Goal: Task Accomplishment & Management: Contribute content

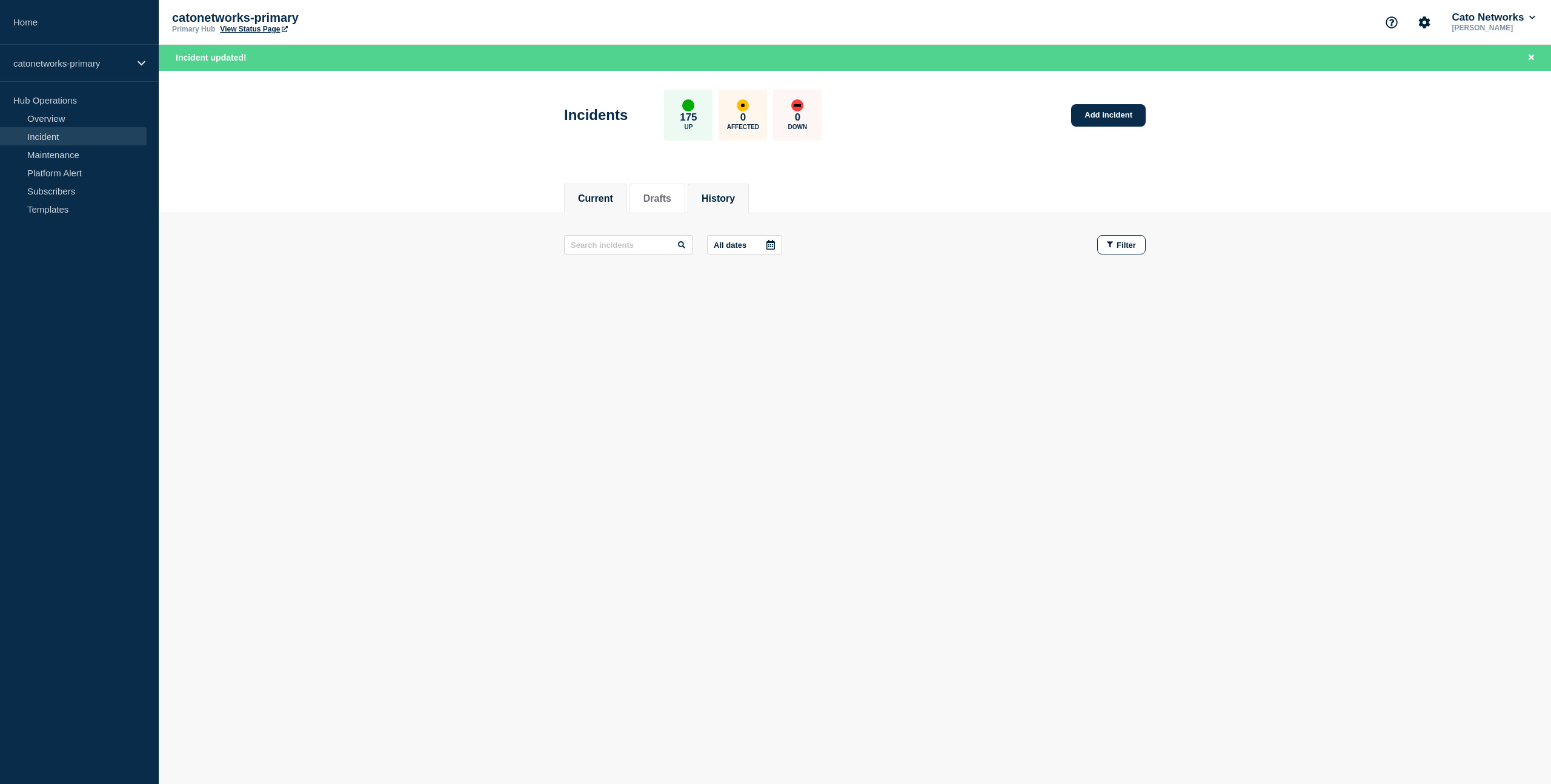
click at [709, 199] on button "History" at bounding box center [718, 199] width 33 height 11
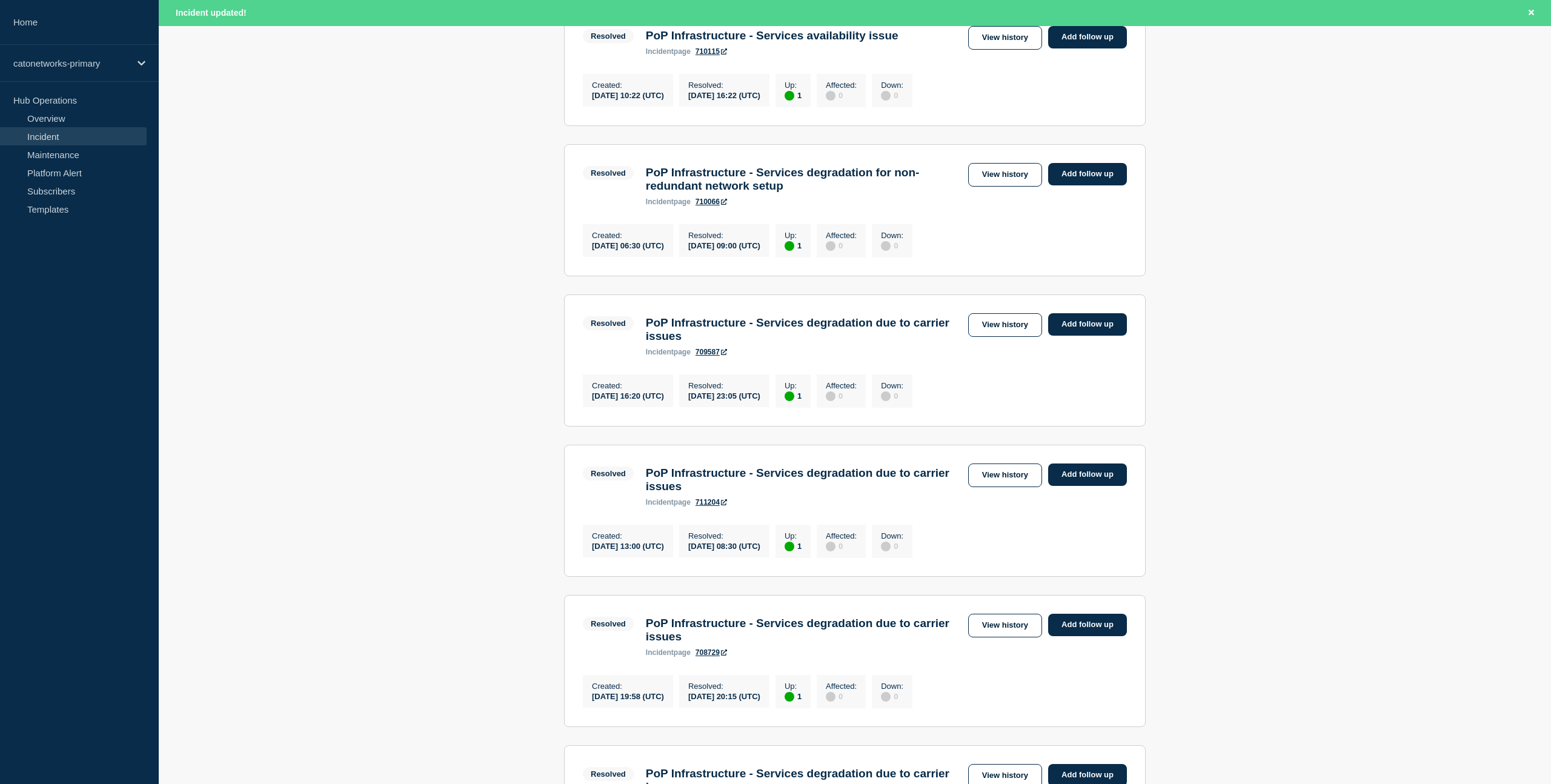
scroll to position [420, 0]
drag, startPoint x: 933, startPoint y: 377, endPoint x: 997, endPoint y: 396, distance: 66.8
click at [933, 356] on div "incident page 709587" at bounding box center [804, 351] width 316 height 9
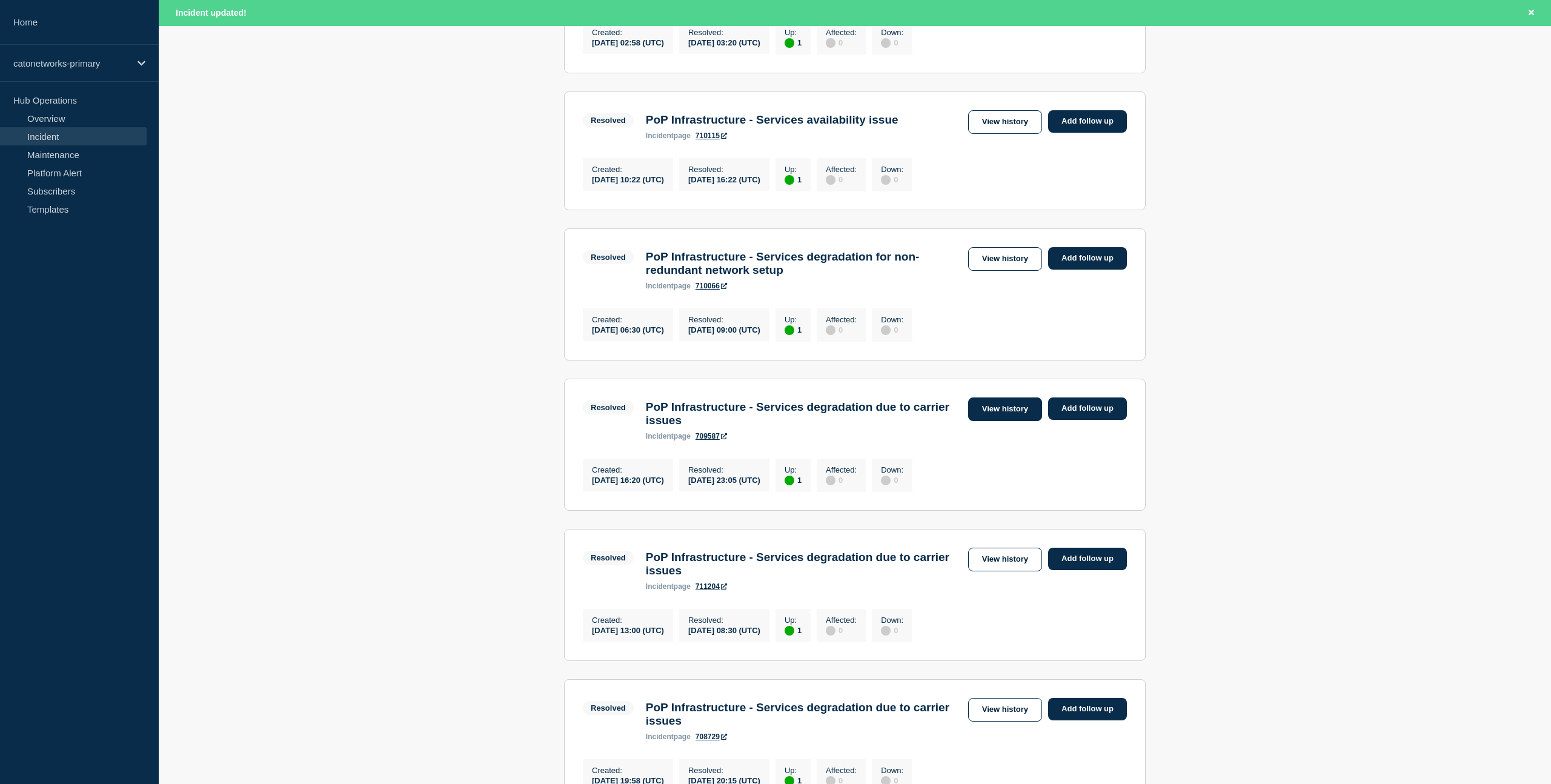
scroll to position [340, 0]
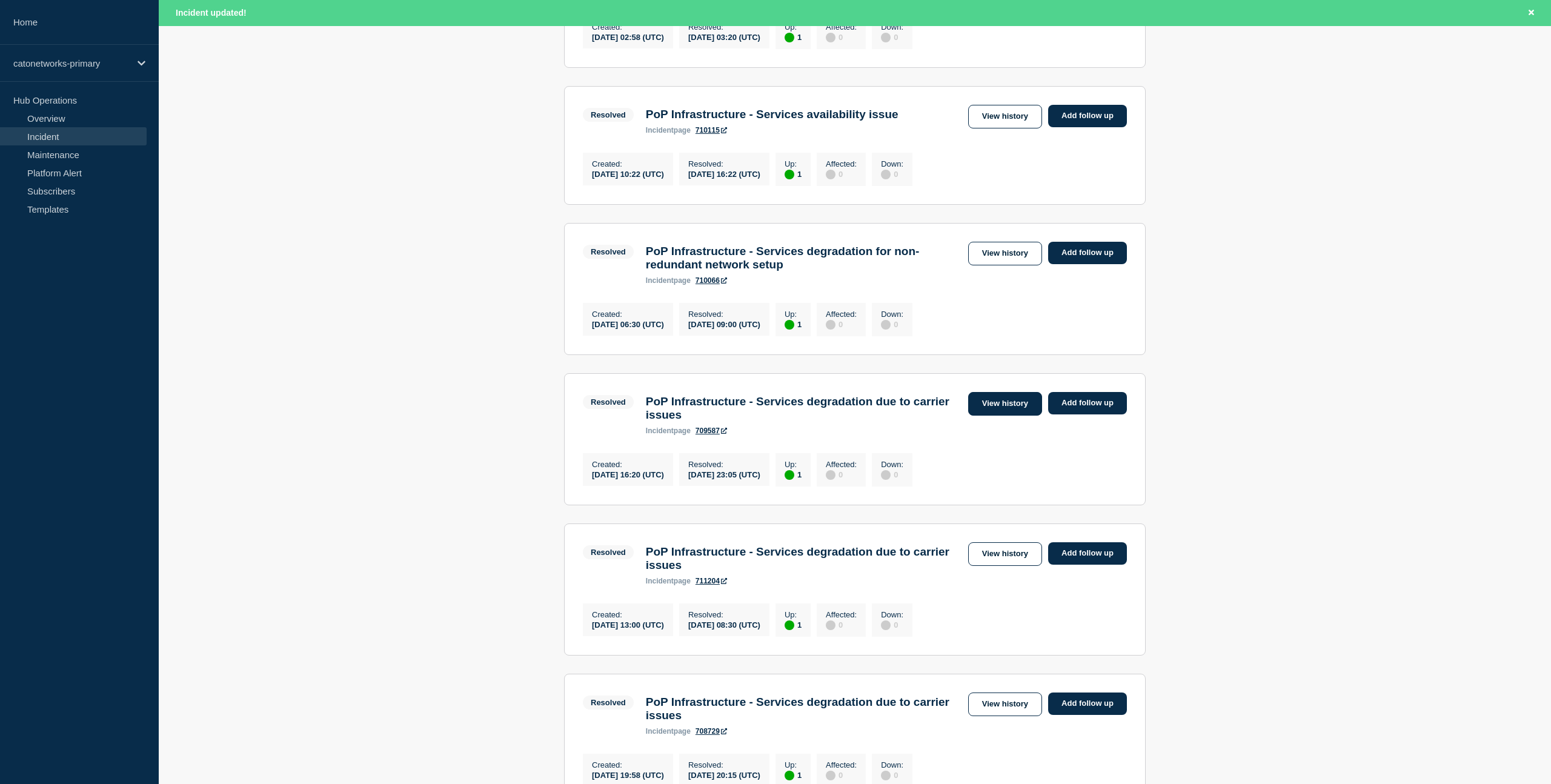
click at [980, 415] on link "View history" at bounding box center [1005, 404] width 74 height 23
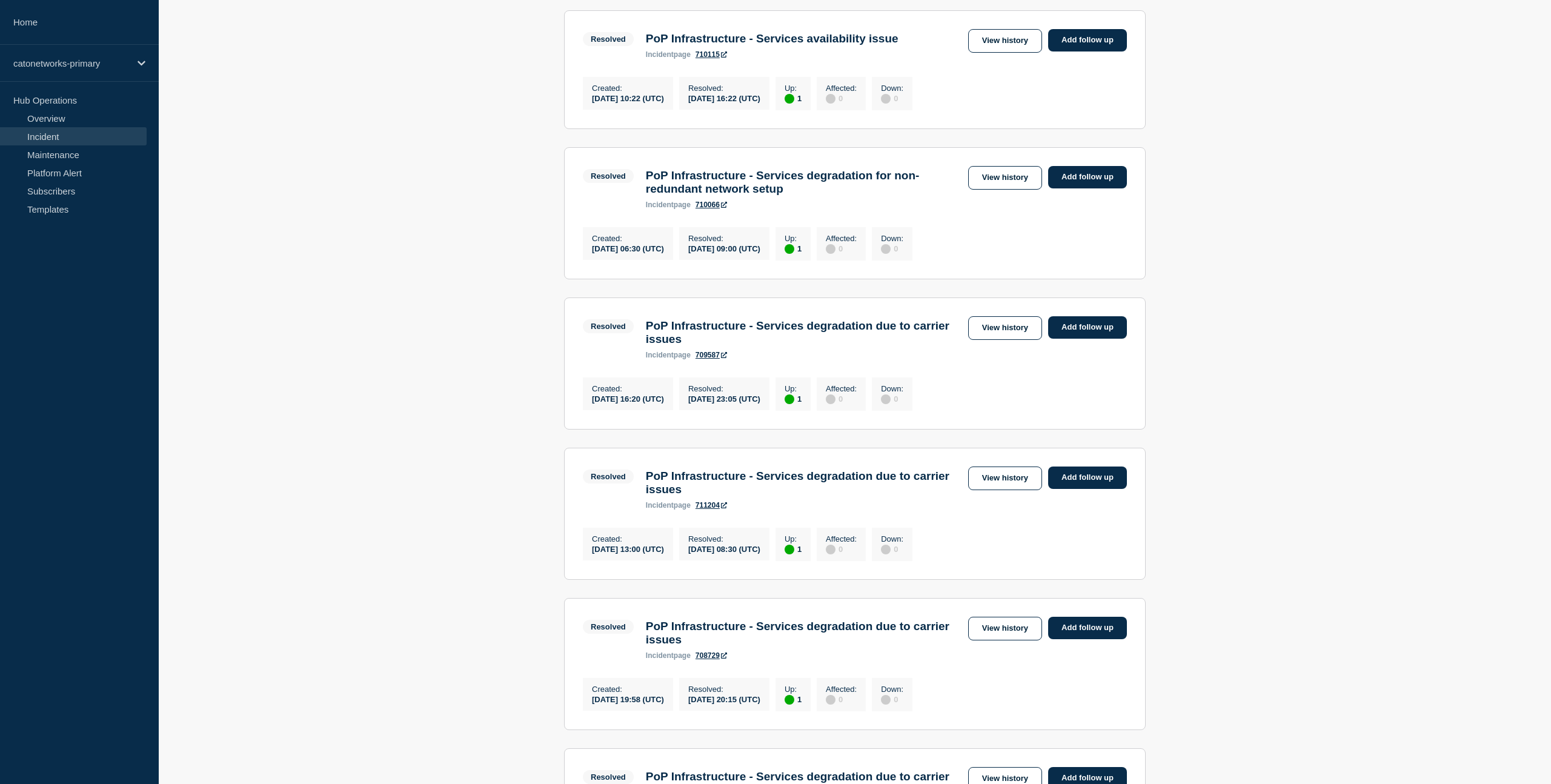
scroll to position [393, 0]
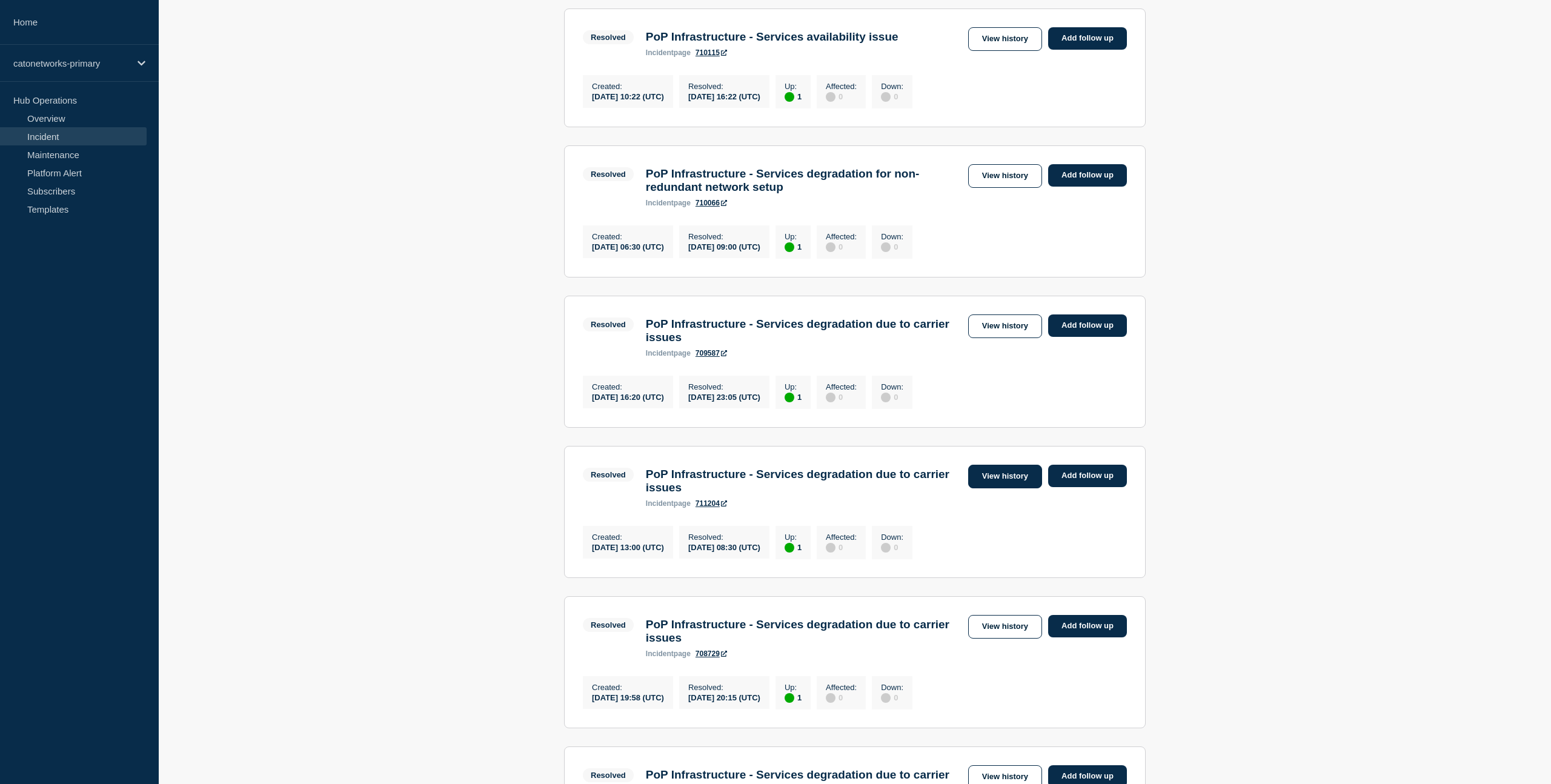
click at [997, 488] on link "View history" at bounding box center [1005, 476] width 74 height 23
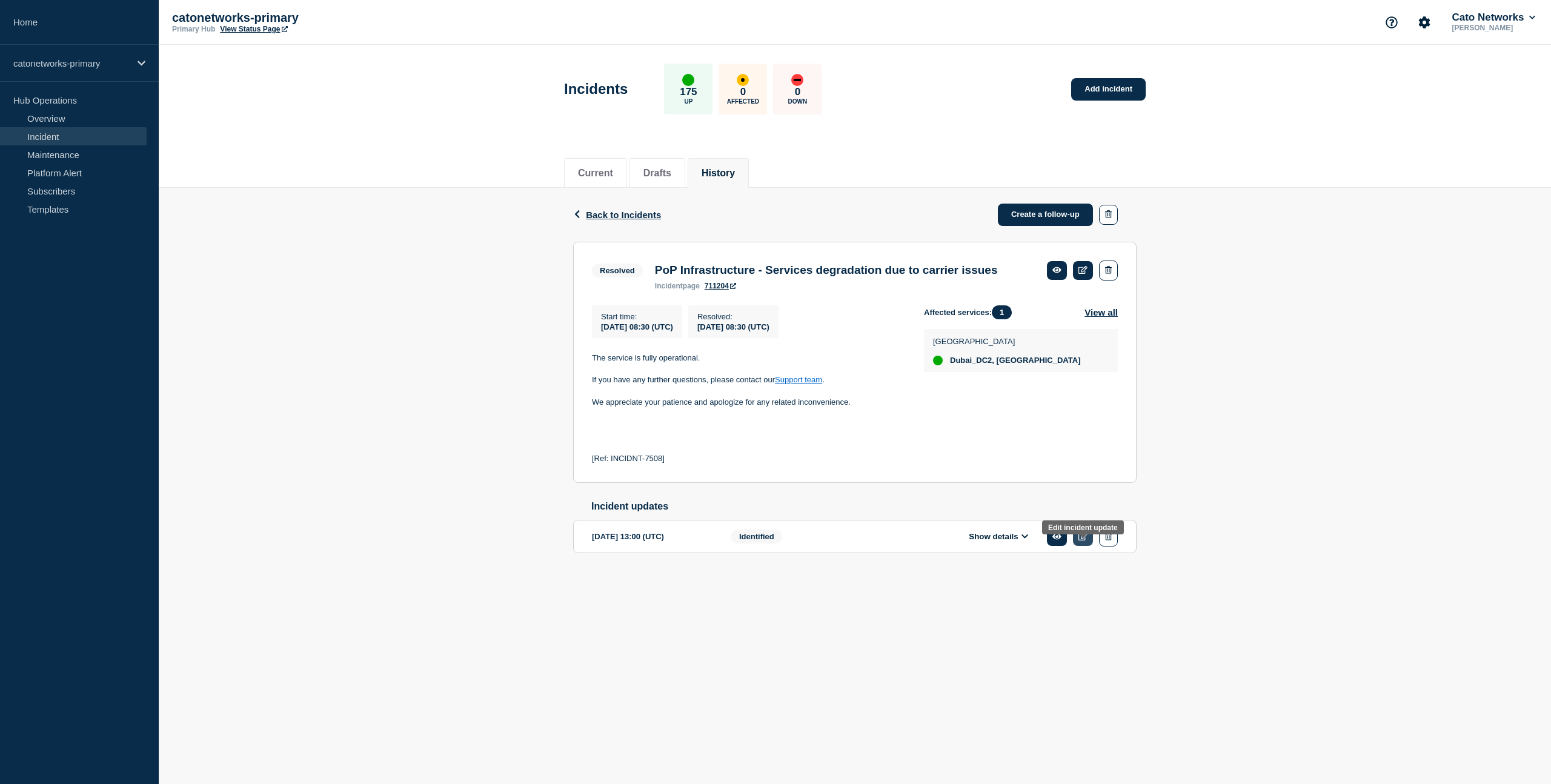
click at [1082, 545] on link at bounding box center [1082, 536] width 20 height 19
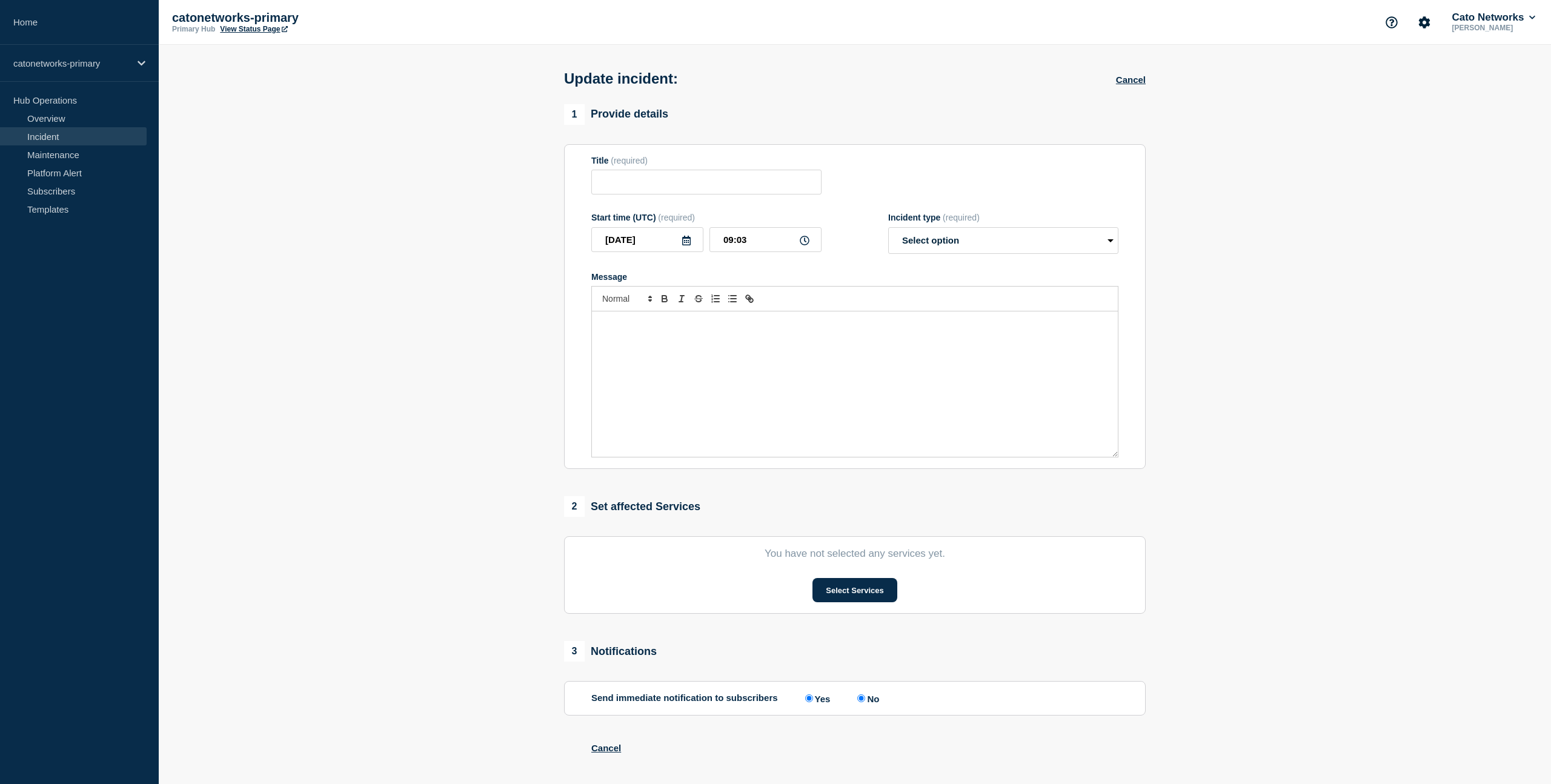
type input "PoP Infrastructure - Services degradation due to carrier issues"
type input "[DATE]"
type input "13:00"
select select "identified"
radio input "false"
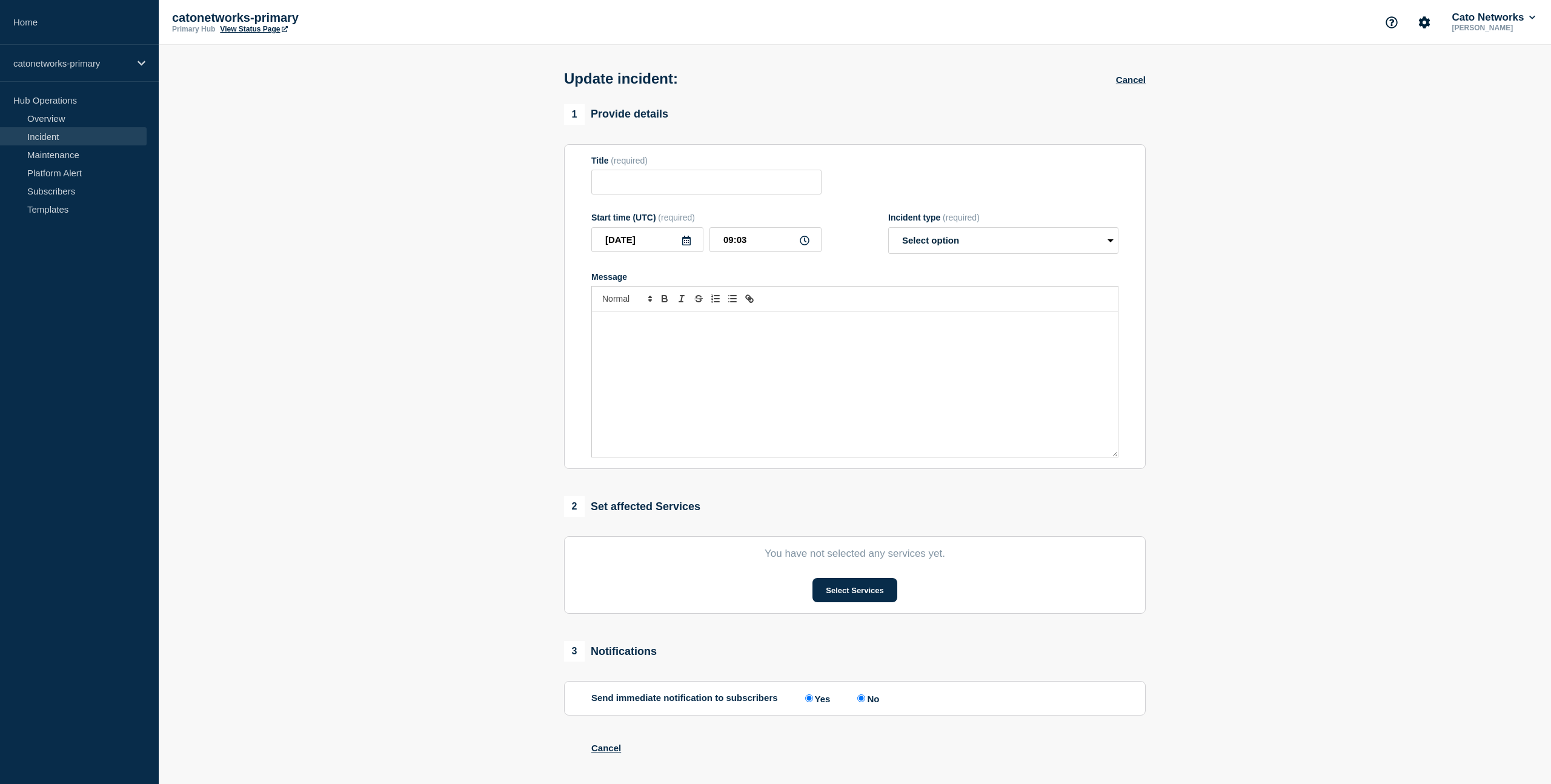
radio input "true"
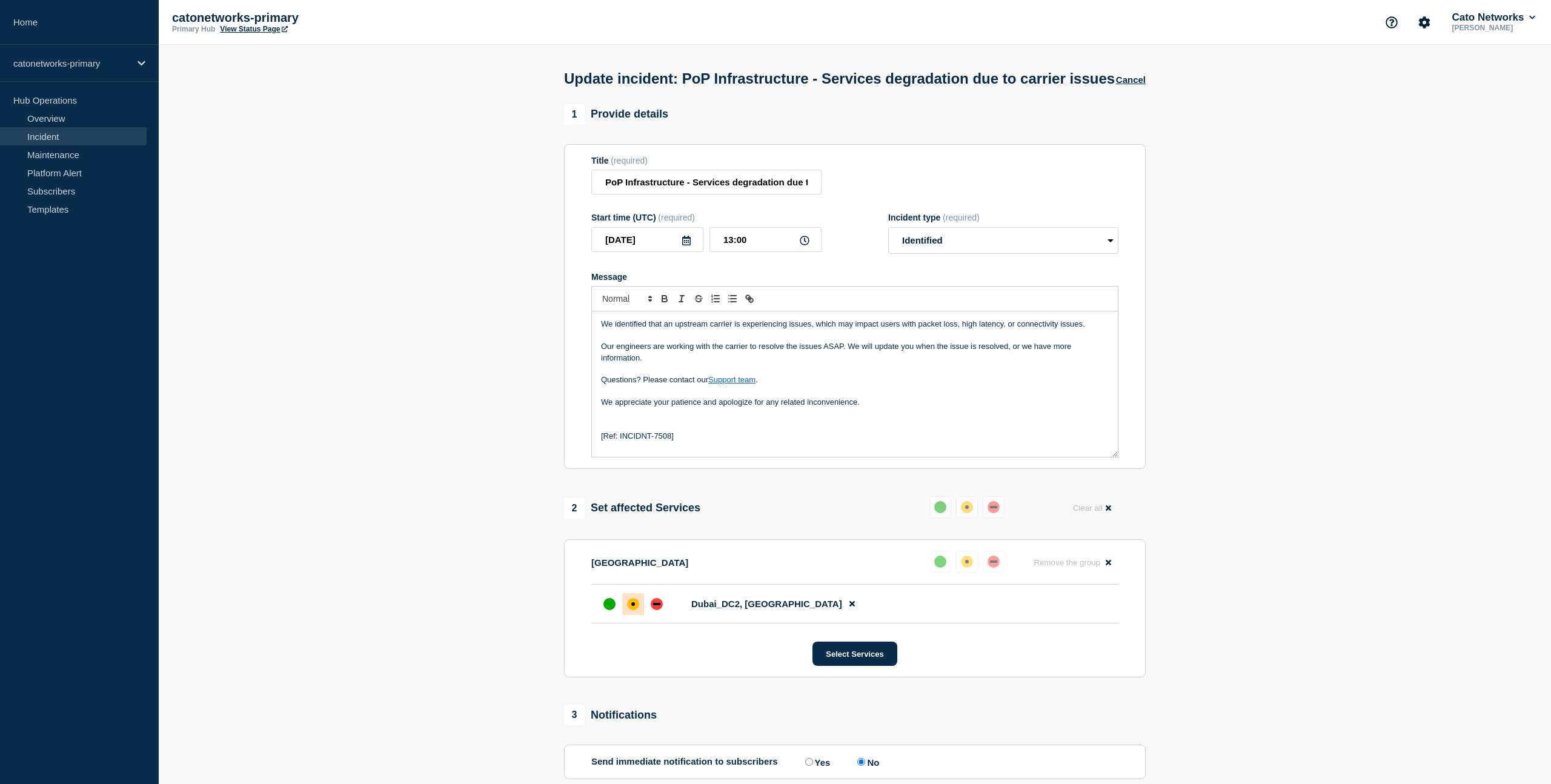
click at [904, 182] on div "Title (required) PoP Infrastructure - Services degradation due to carrier issues" at bounding box center [855, 175] width 527 height 39
drag, startPoint x: 927, startPoint y: 172, endPoint x: 942, endPoint y: 172, distance: 15.0
click at [927, 172] on div "Title (required) PoP Infrastructure - Services degradation due to carrier issues" at bounding box center [855, 175] width 527 height 39
click at [757, 187] on input "PoP Infrastructure - Services degradation due to carrier issues" at bounding box center [706, 182] width 230 height 25
click at [603, 186] on input "PoP Infrastructure - Services degradation due to carrier issues" at bounding box center [706, 182] width 230 height 25
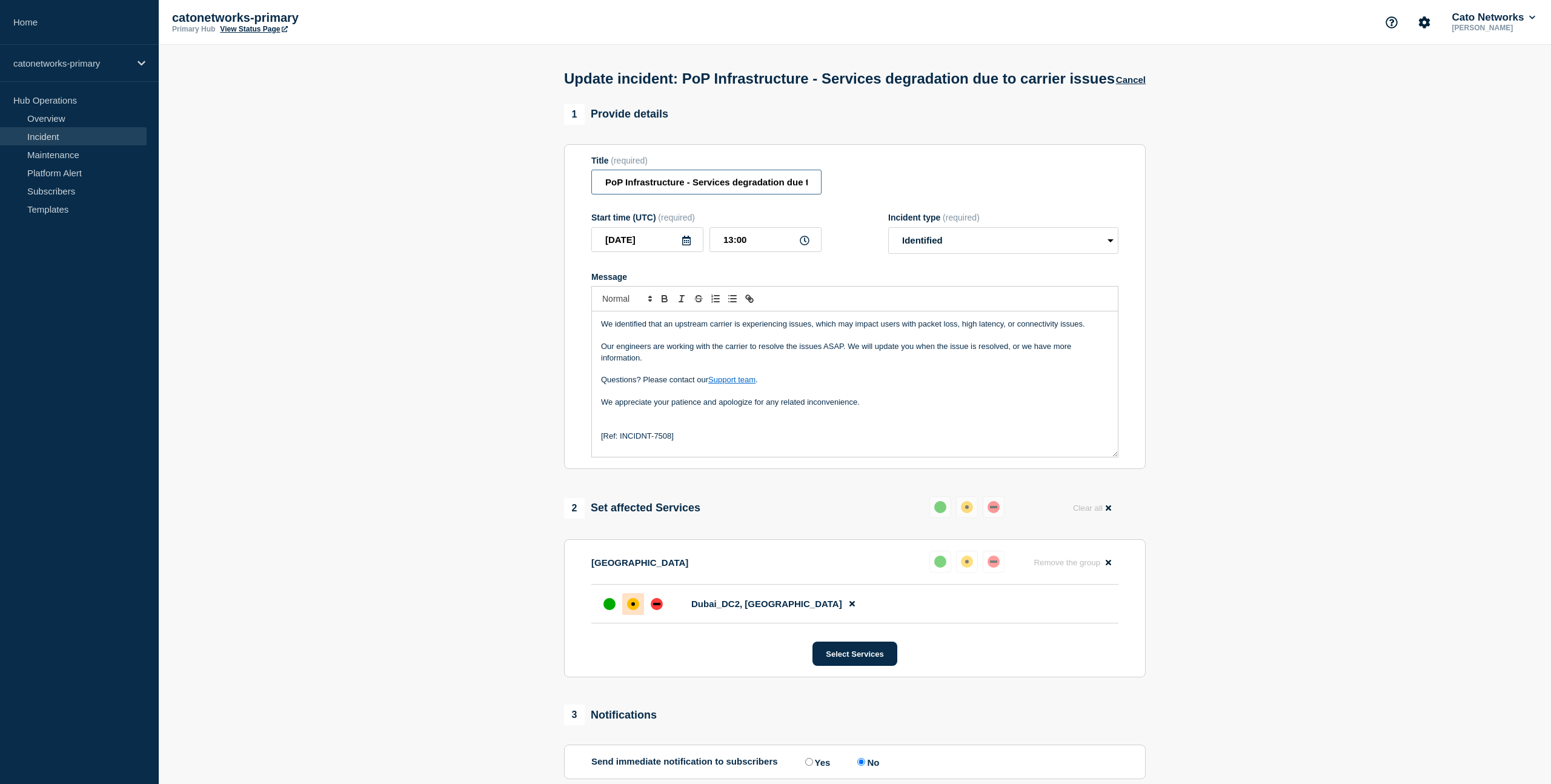
scroll to position [0, 60]
drag, startPoint x: 603, startPoint y: 186, endPoint x: 874, endPoint y: 187, distance: 271.0
click at [874, 187] on div "Title (required) PoP Infrastructure - Services degradation due to carrier issues" at bounding box center [855, 175] width 527 height 39
paste input "issue"
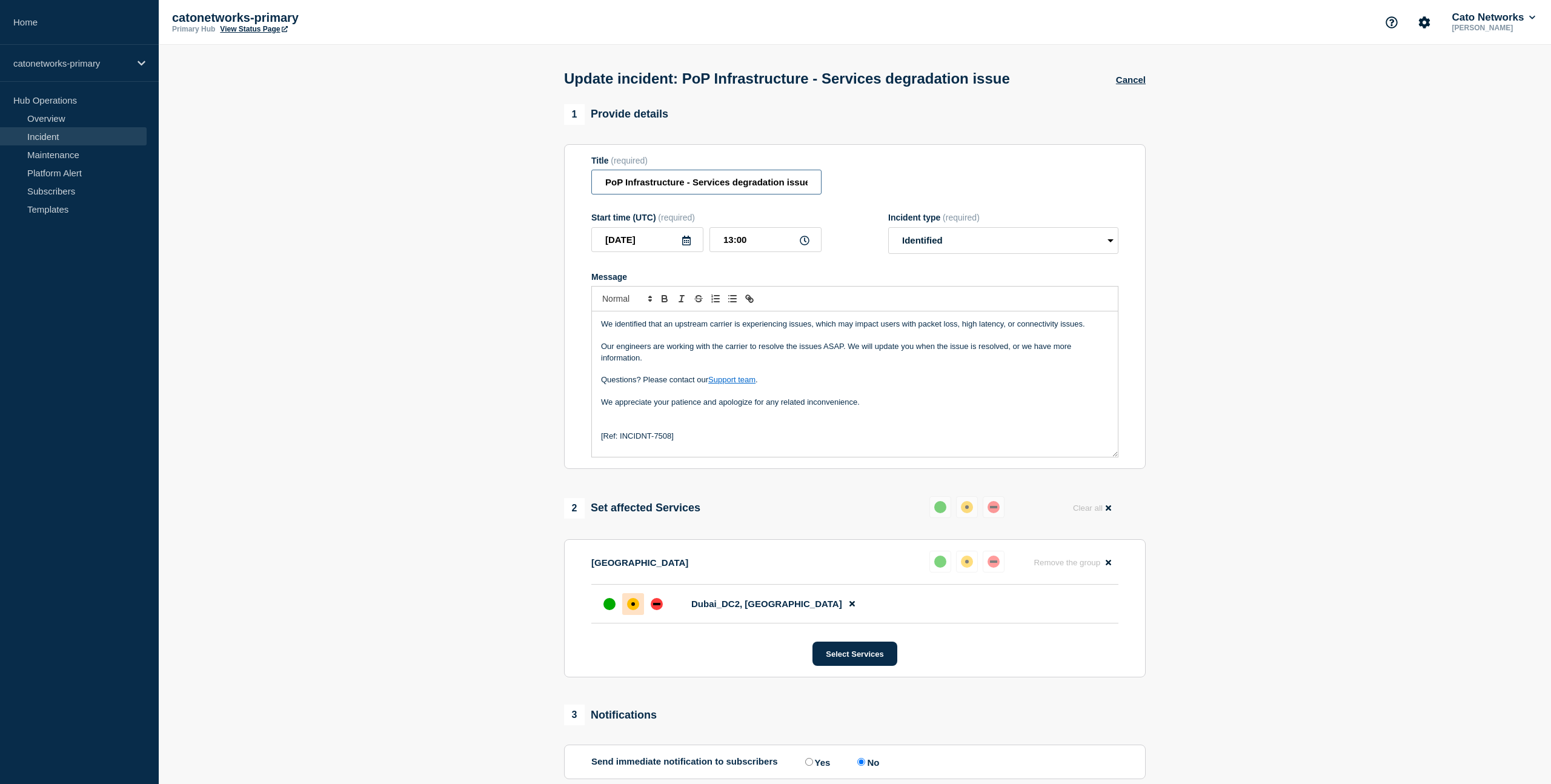
type input "PoP Infrastructure - Services degradation issue"
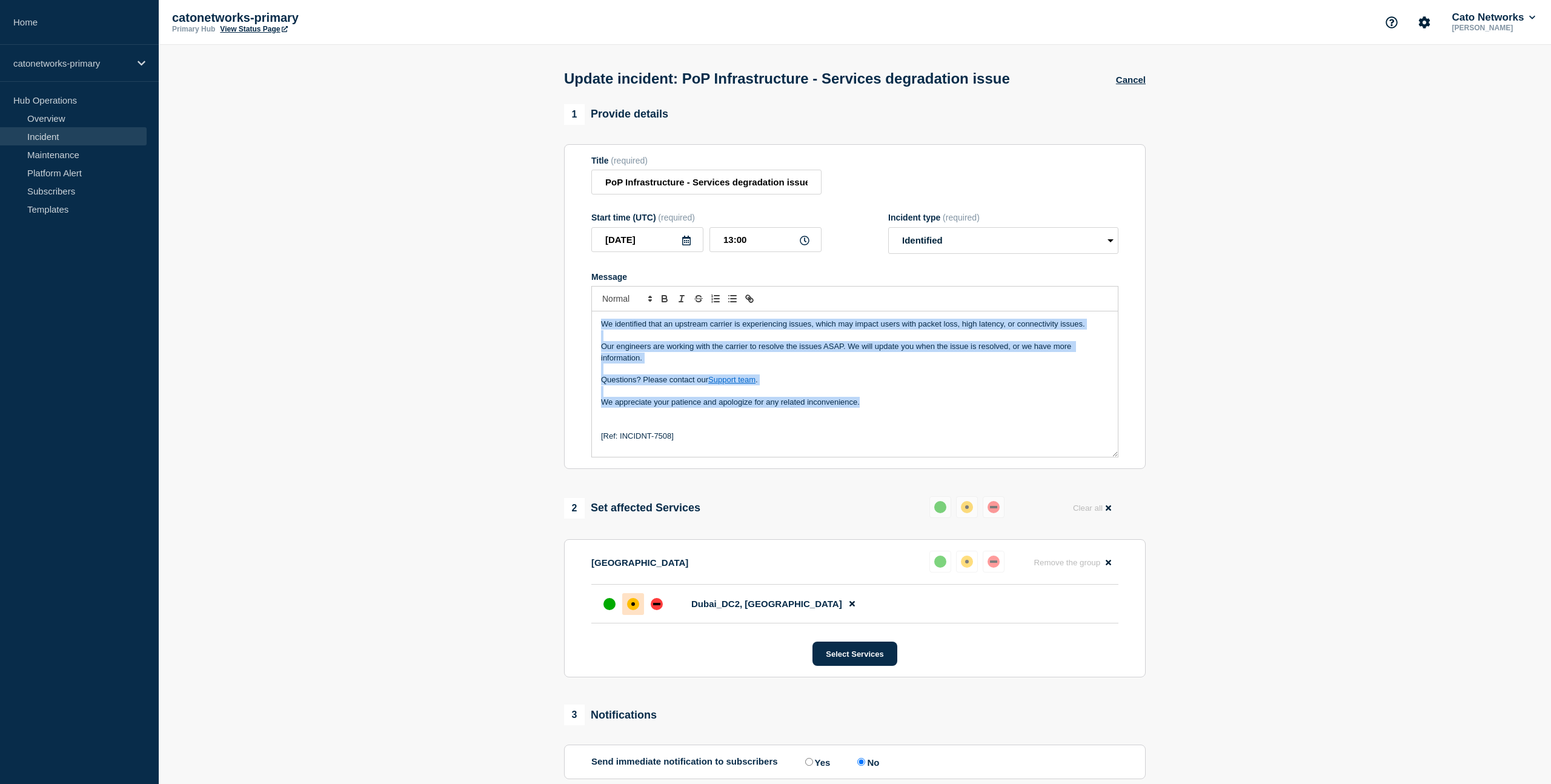
drag, startPoint x: 889, startPoint y: 411, endPoint x: 587, endPoint y: 328, distance: 313.2
click at [587, 328] on section "Title (required) PoP Infrastructure - Services degradation issue Start time (UT…" at bounding box center [854, 306] width 581 height 325
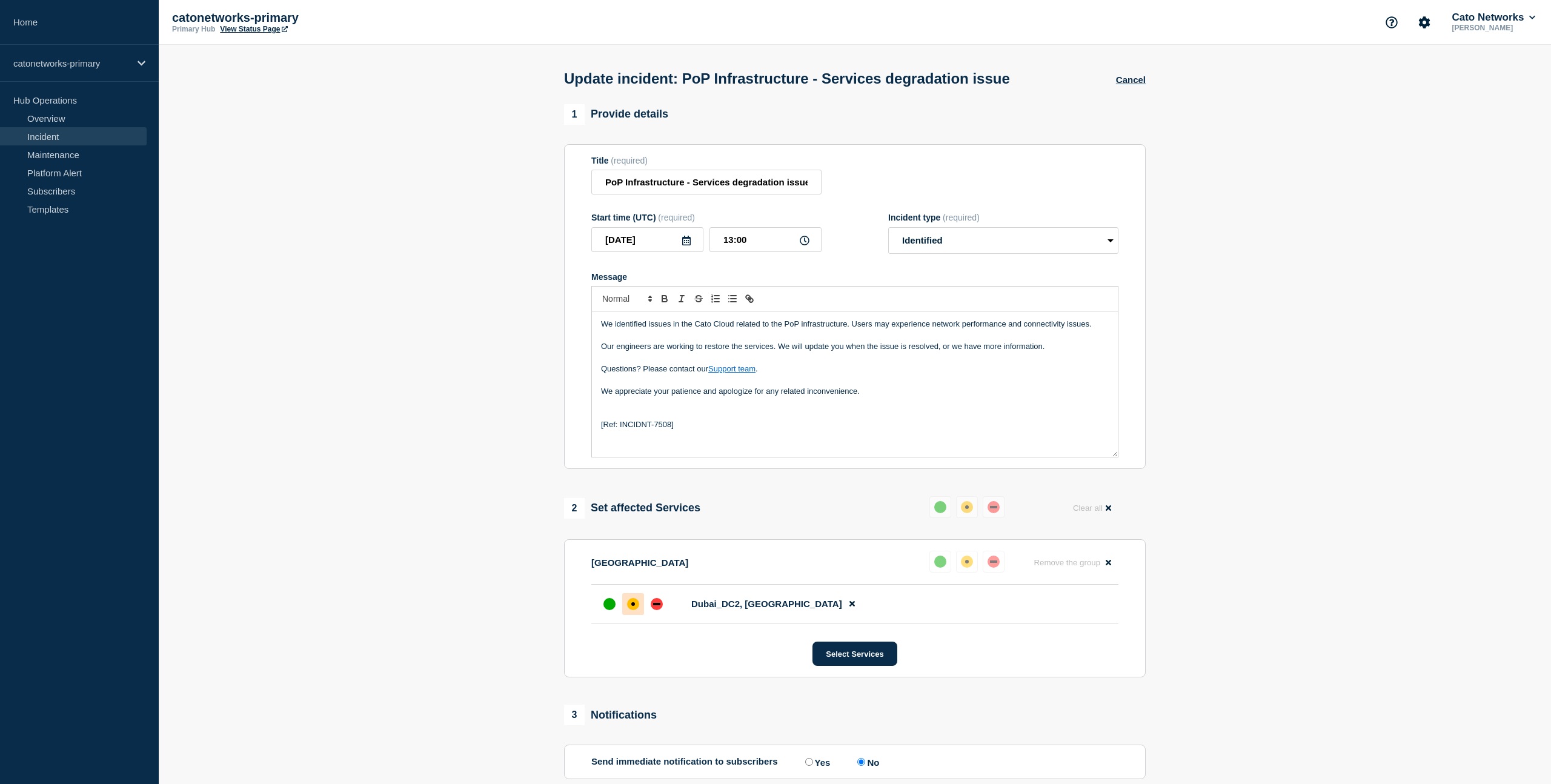
click at [701, 419] on p "Message" at bounding box center [855, 413] width 508 height 11
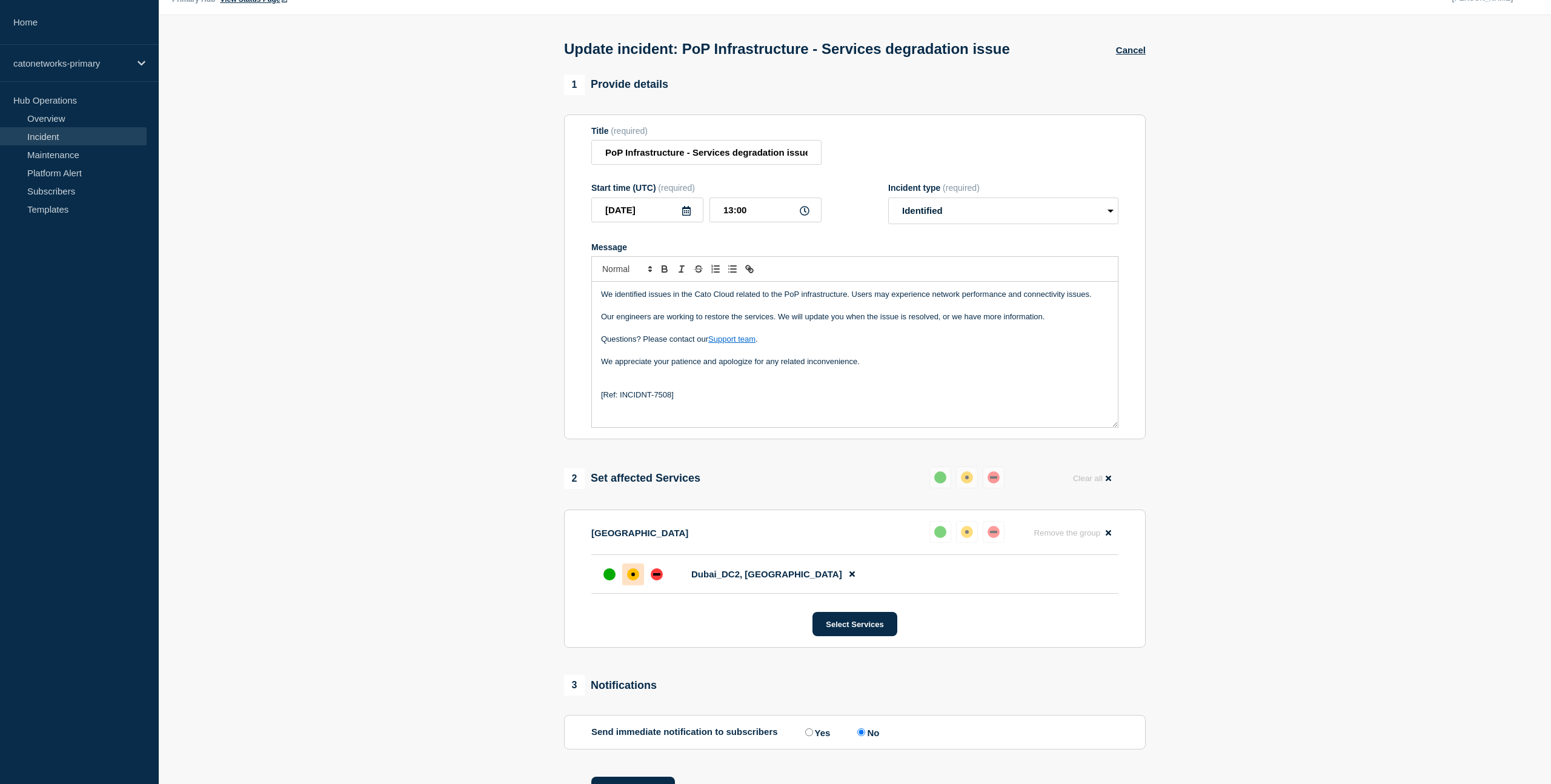
scroll to position [112, 0]
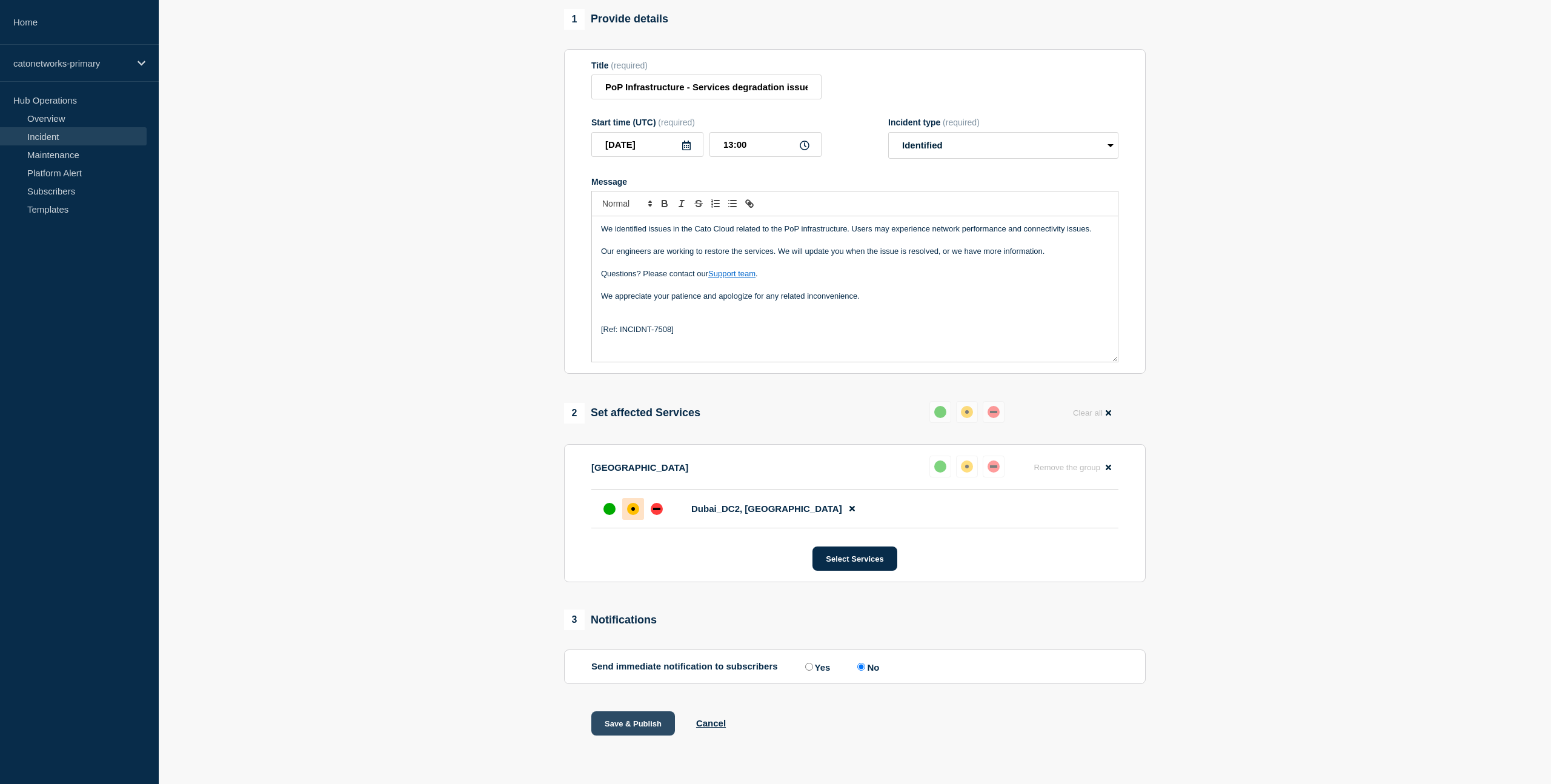
click at [634, 724] on button "Save & Publish" at bounding box center [633, 723] width 84 height 24
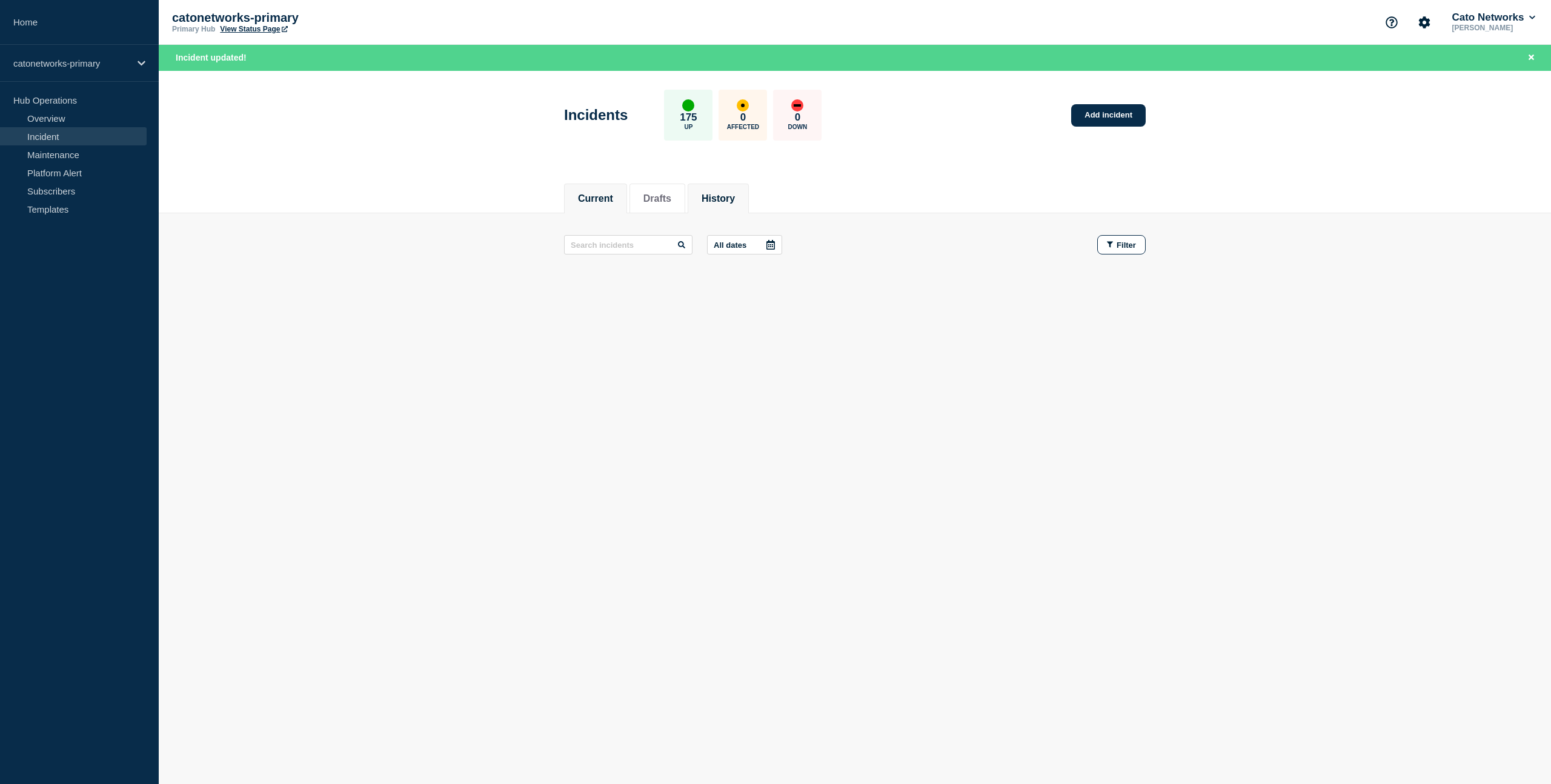
click at [725, 196] on button "History" at bounding box center [718, 199] width 33 height 11
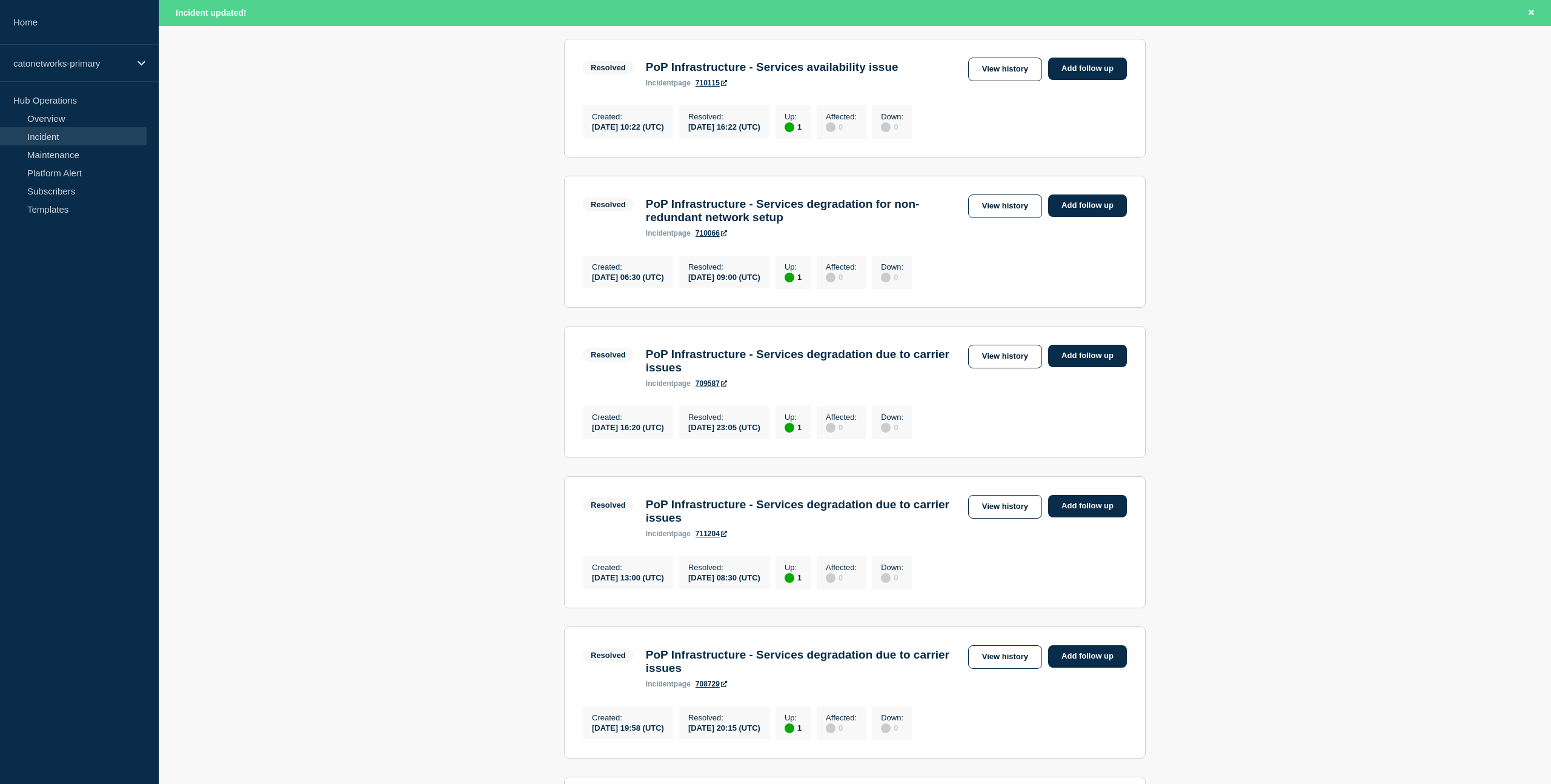
scroll to position [394, 0]
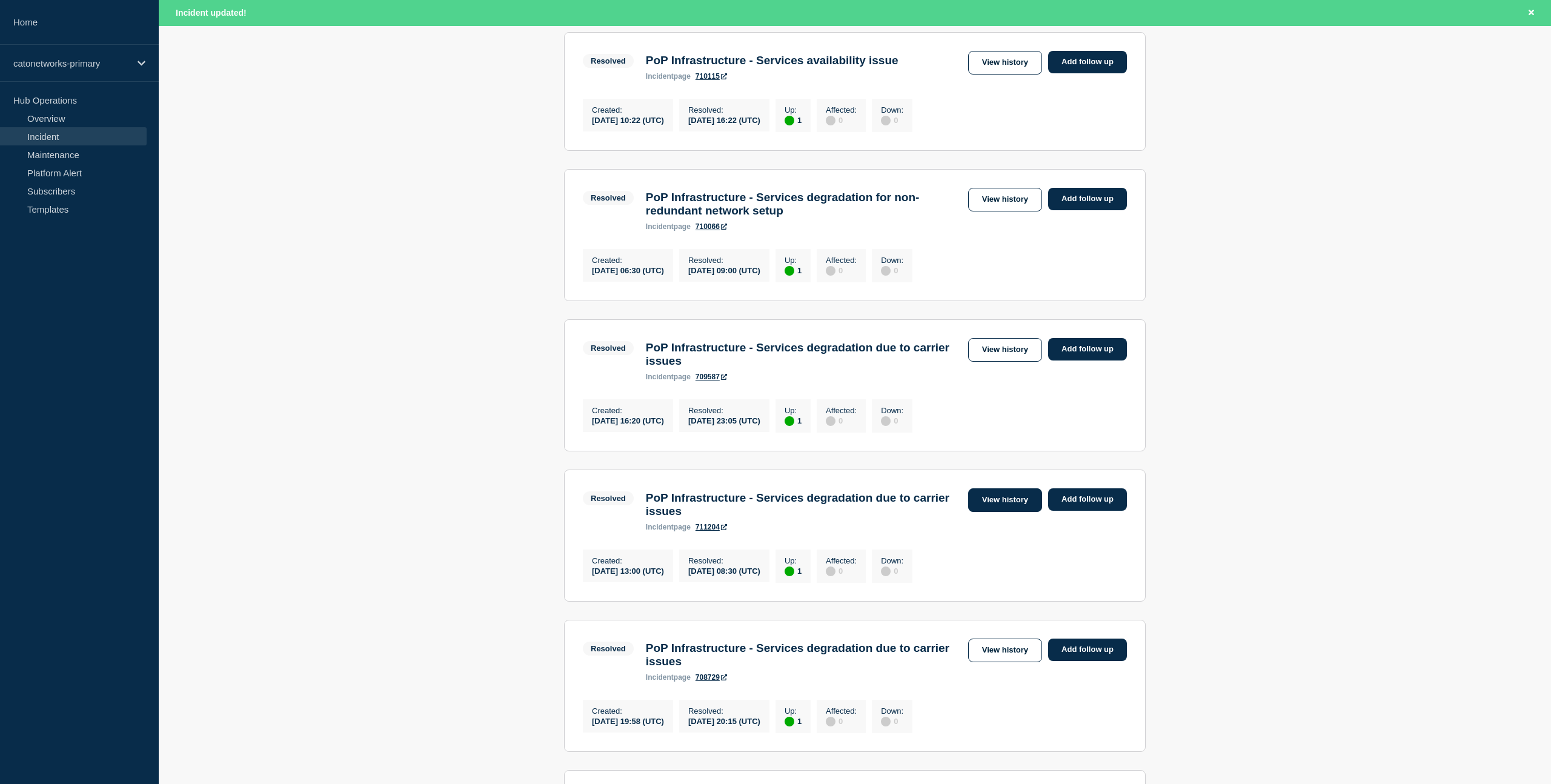
click at [1012, 512] on link "View history" at bounding box center [1005, 500] width 74 height 23
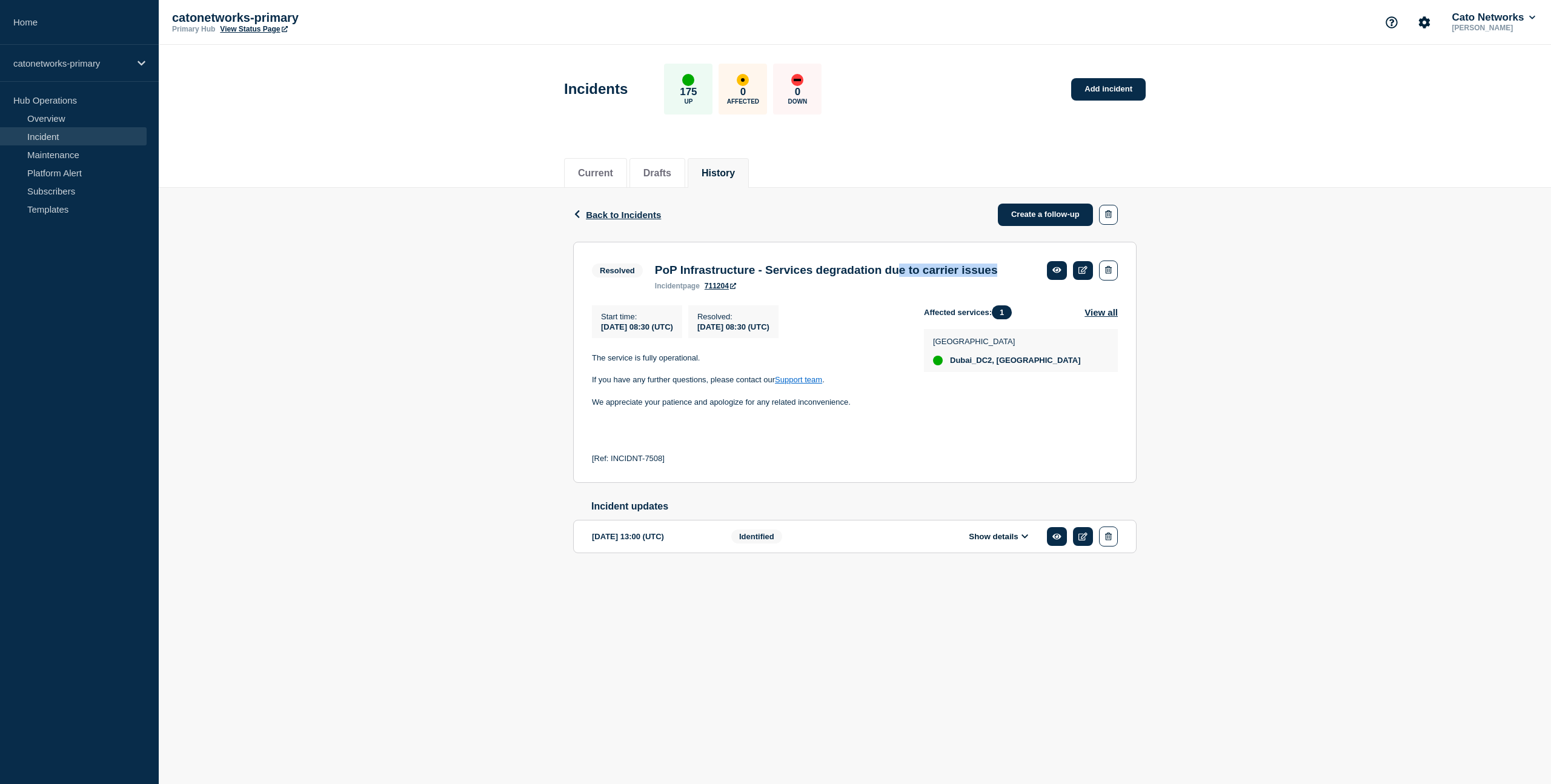
drag, startPoint x: 992, startPoint y: 272, endPoint x: 981, endPoint y: 272, distance: 11.0
click at [898, 271] on div "PoP Infrastructure - Services degradation due to carrier issues incident page 7…" at bounding box center [826, 276] width 355 height 27
click at [1080, 273] on icon at bounding box center [1082, 270] width 9 height 8
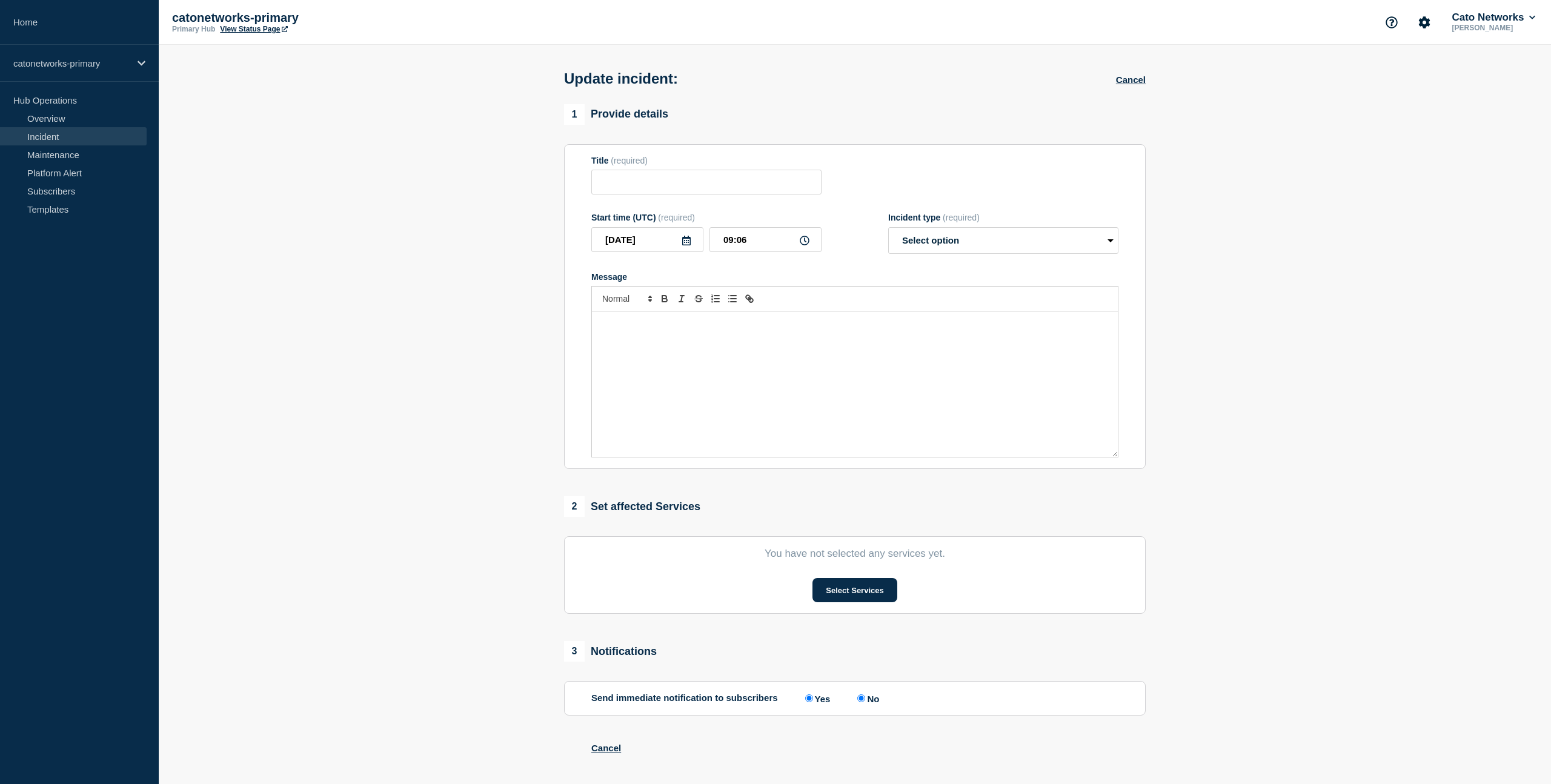
type input "PoP Infrastructure - Services degradation due to carrier issues"
type input "2025-09-07"
type input "08:30"
select select "resolved"
radio input "false"
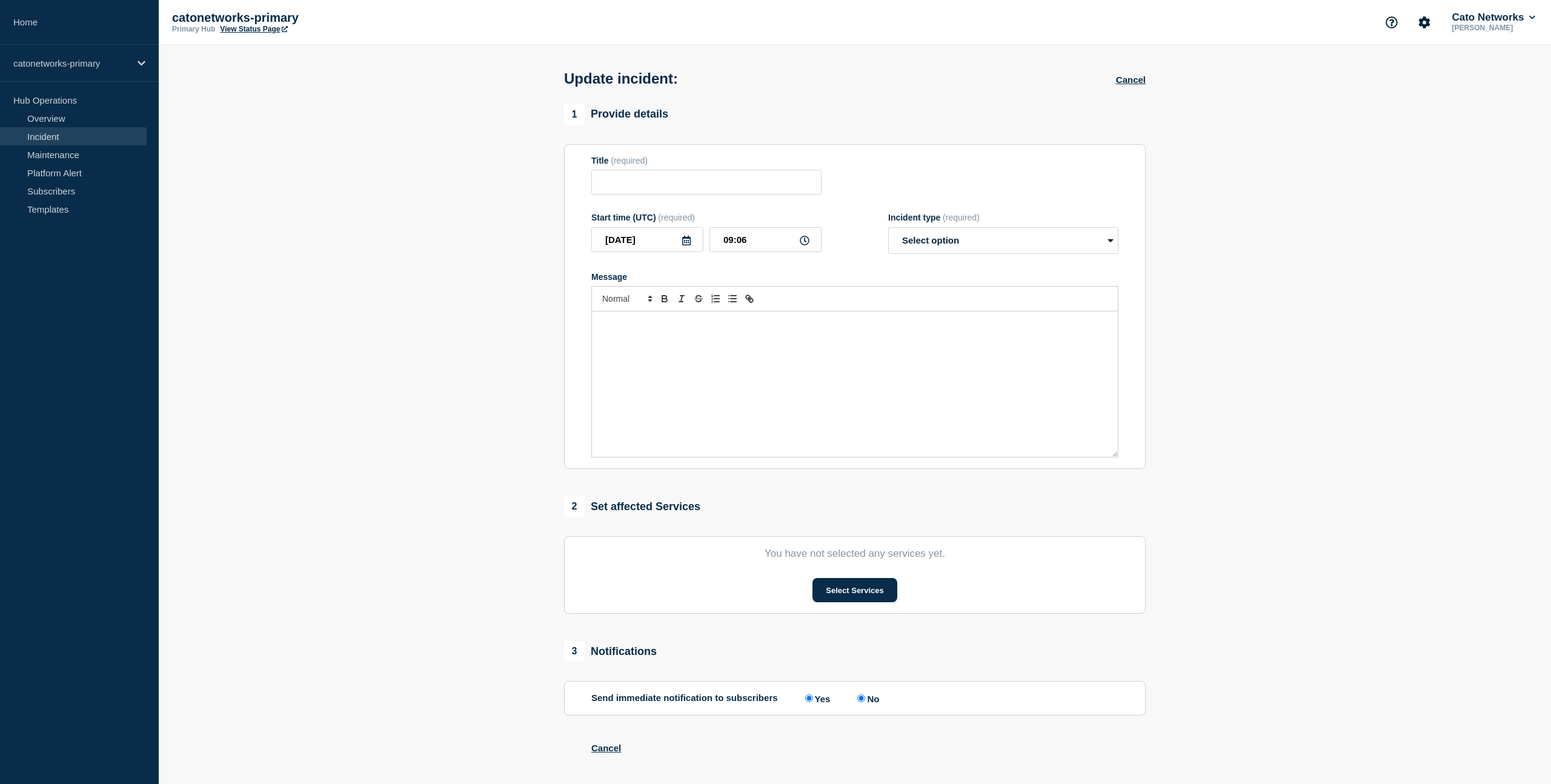
radio input "true"
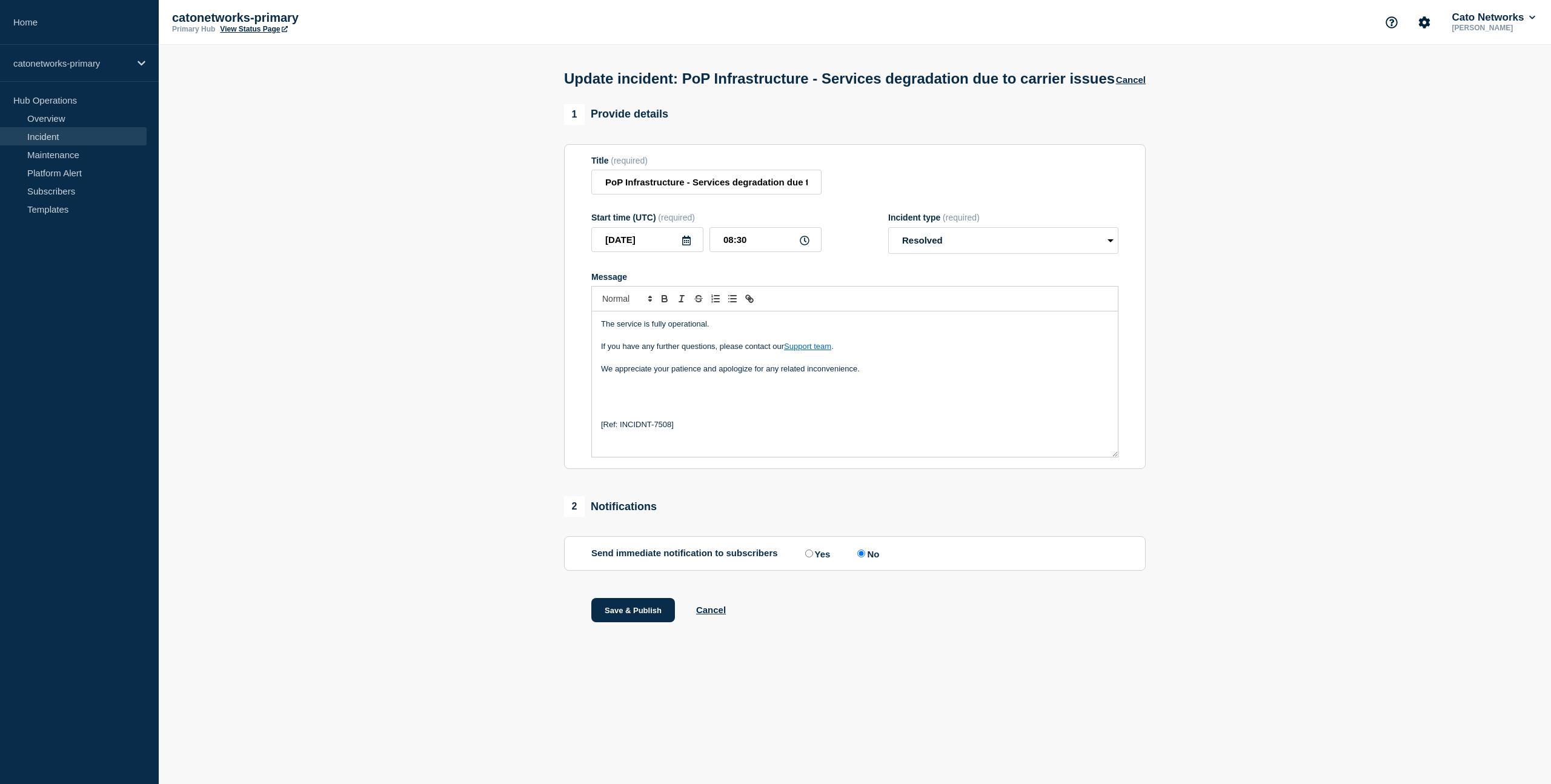
click at [909, 76] on h1 "Update incident: PoP Infrastructure - Services degradation due to carrier issues" at bounding box center [839, 79] width 551 height 17
drag, startPoint x: 602, startPoint y: 187, endPoint x: 925, endPoint y: 188, distance: 323.0
click at [925, 188] on div "Title (required) PoP Infrastructure - Services degradation due to carrier issues" at bounding box center [855, 175] width 527 height 39
paste input "issue"
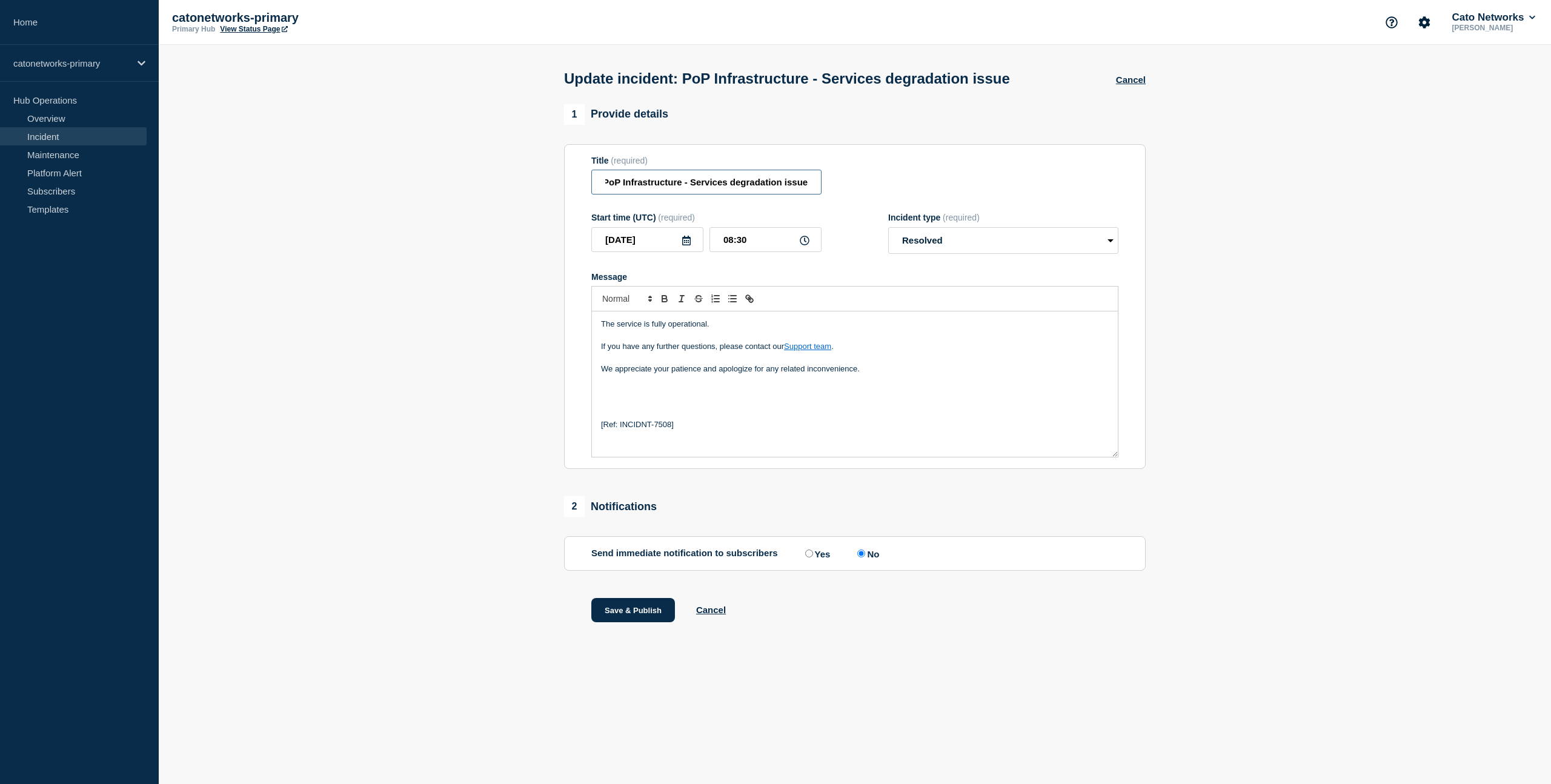
scroll to position [0, 0]
type input "PoP Infrastructure - Services degradation issue"
click at [628, 622] on button "Save & Publish" at bounding box center [633, 609] width 84 height 24
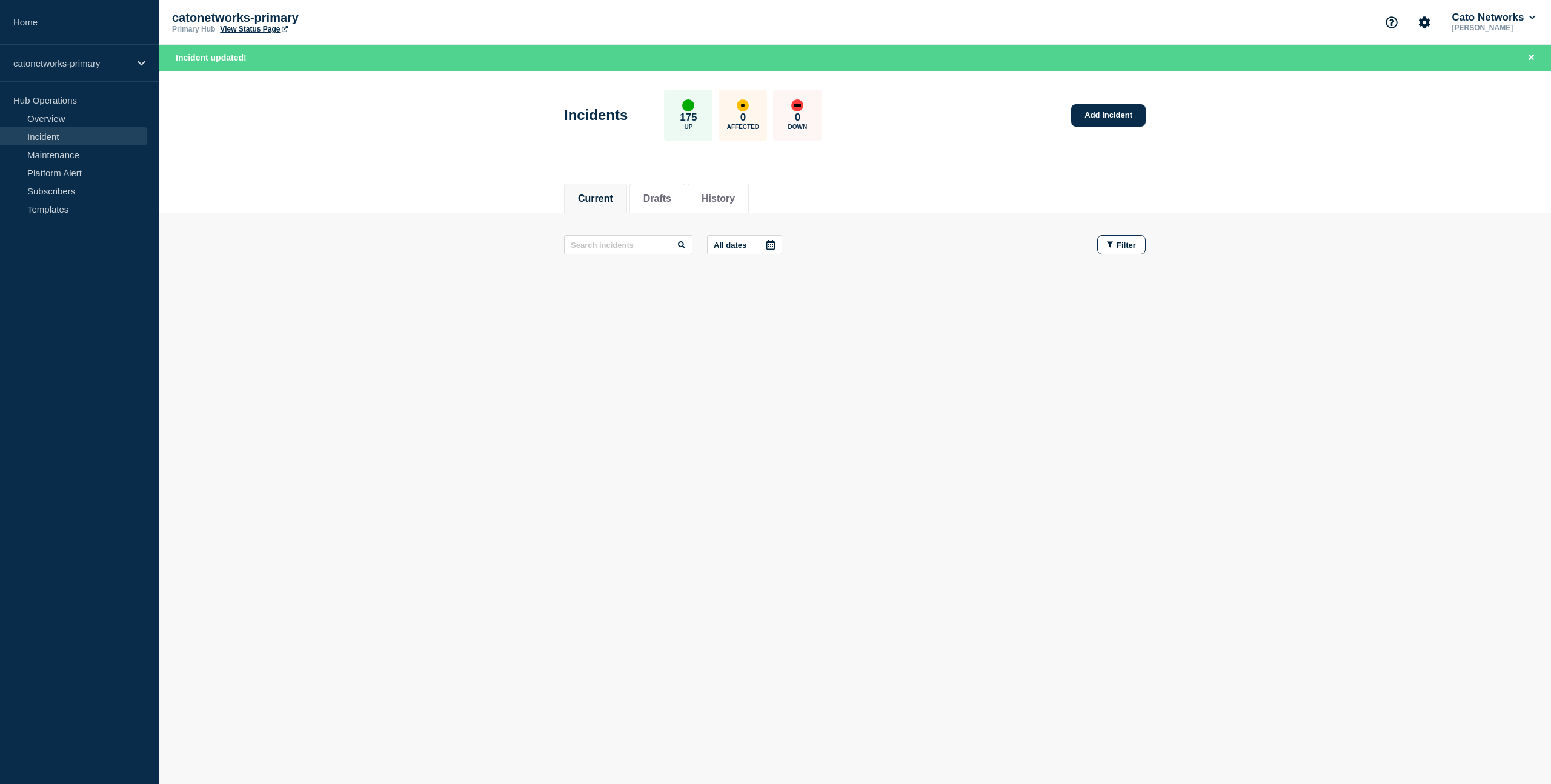
click at [737, 383] on main "Incidents 175 Up 0 Affected 0 Down Add incident Current Drafts History Current …" at bounding box center [855, 233] width 1392 height 325
click at [718, 199] on button "History" at bounding box center [718, 199] width 33 height 11
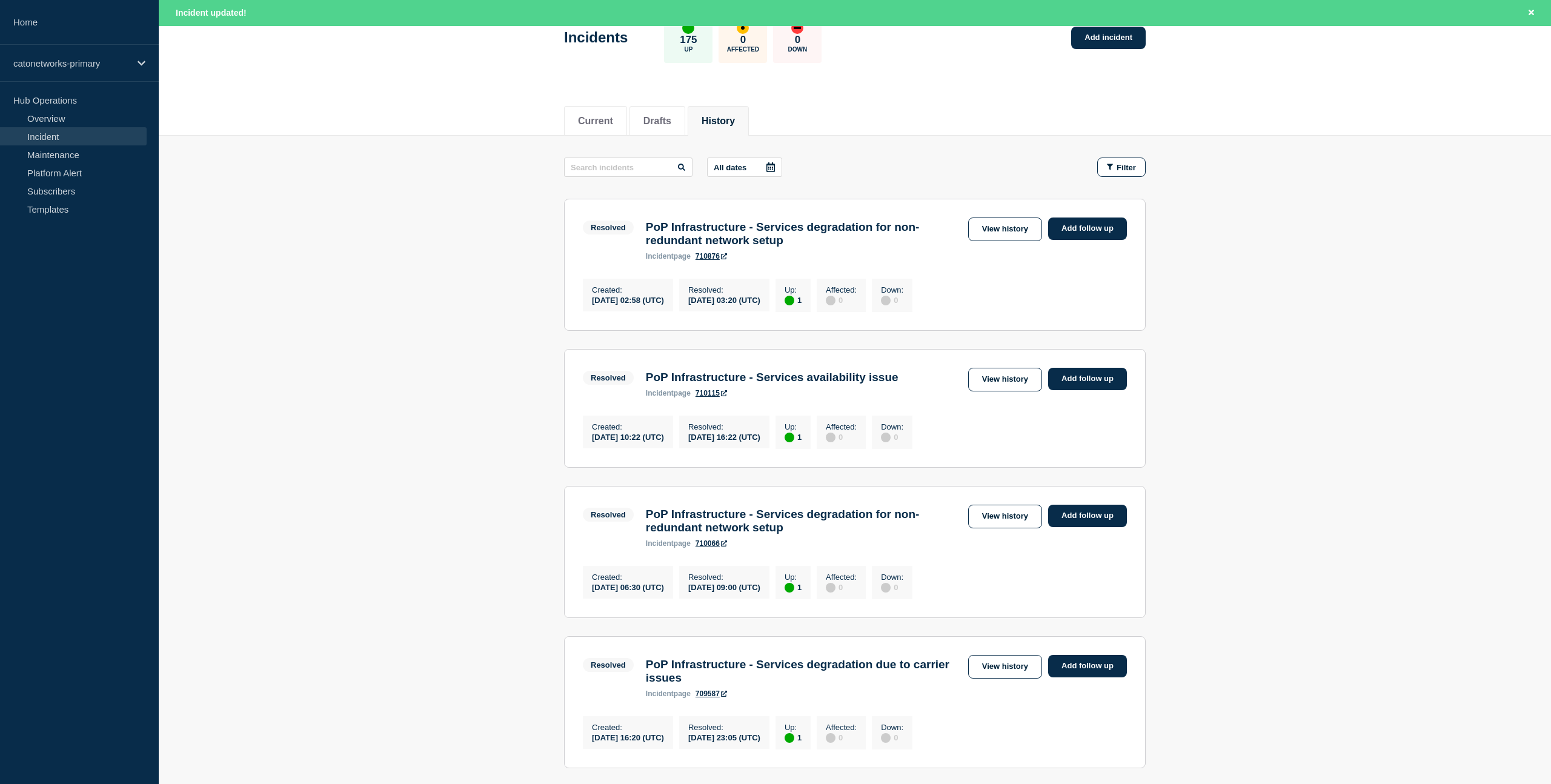
scroll to position [79, 0]
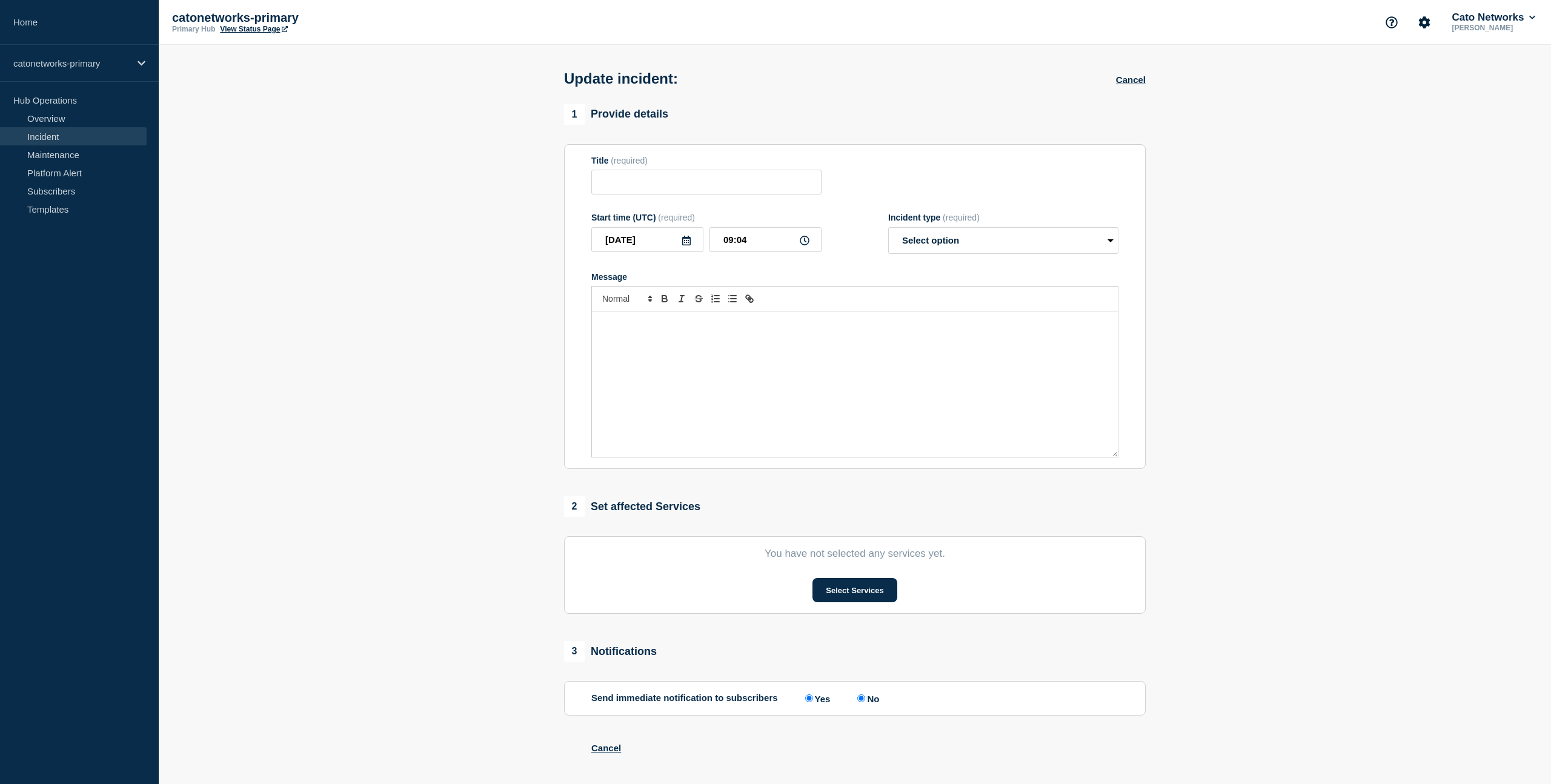
type input "PoP Infrastructure - Services degradation due to carrier issues"
type input "[DATE]"
type input "13:00"
select select "identified"
radio input "false"
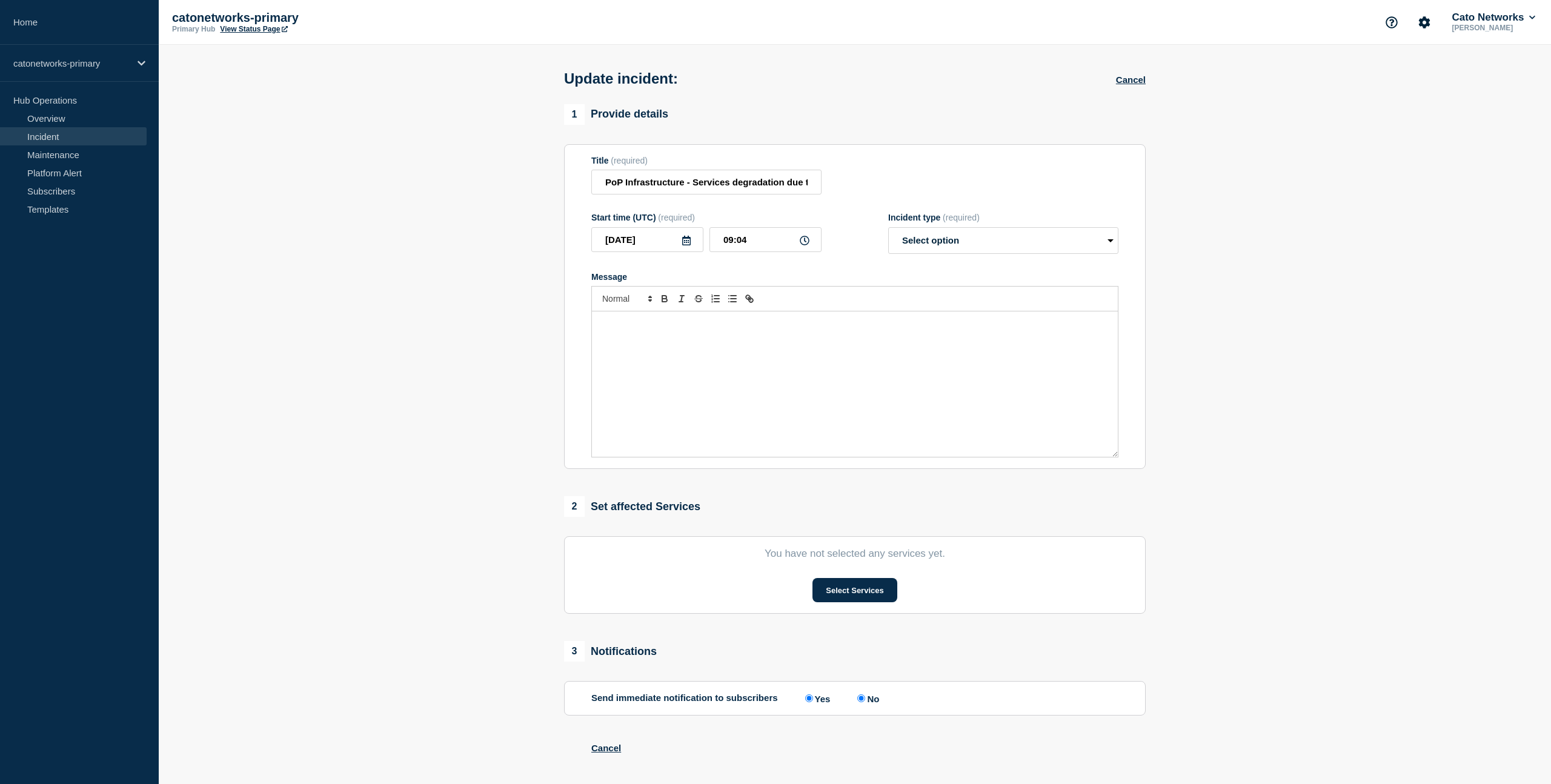
radio input "true"
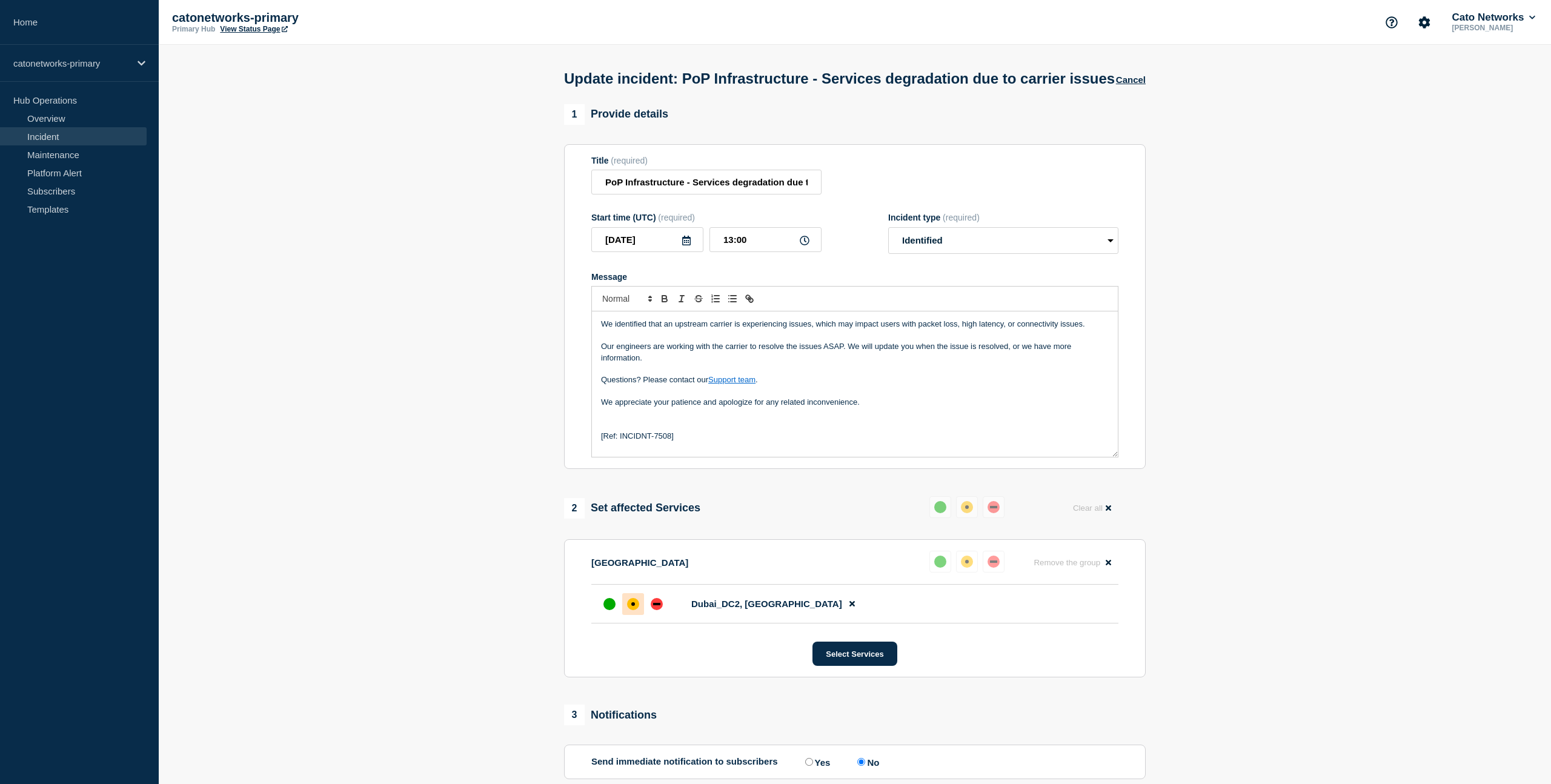
click at [55, 132] on link "Incident" at bounding box center [73, 136] width 147 height 18
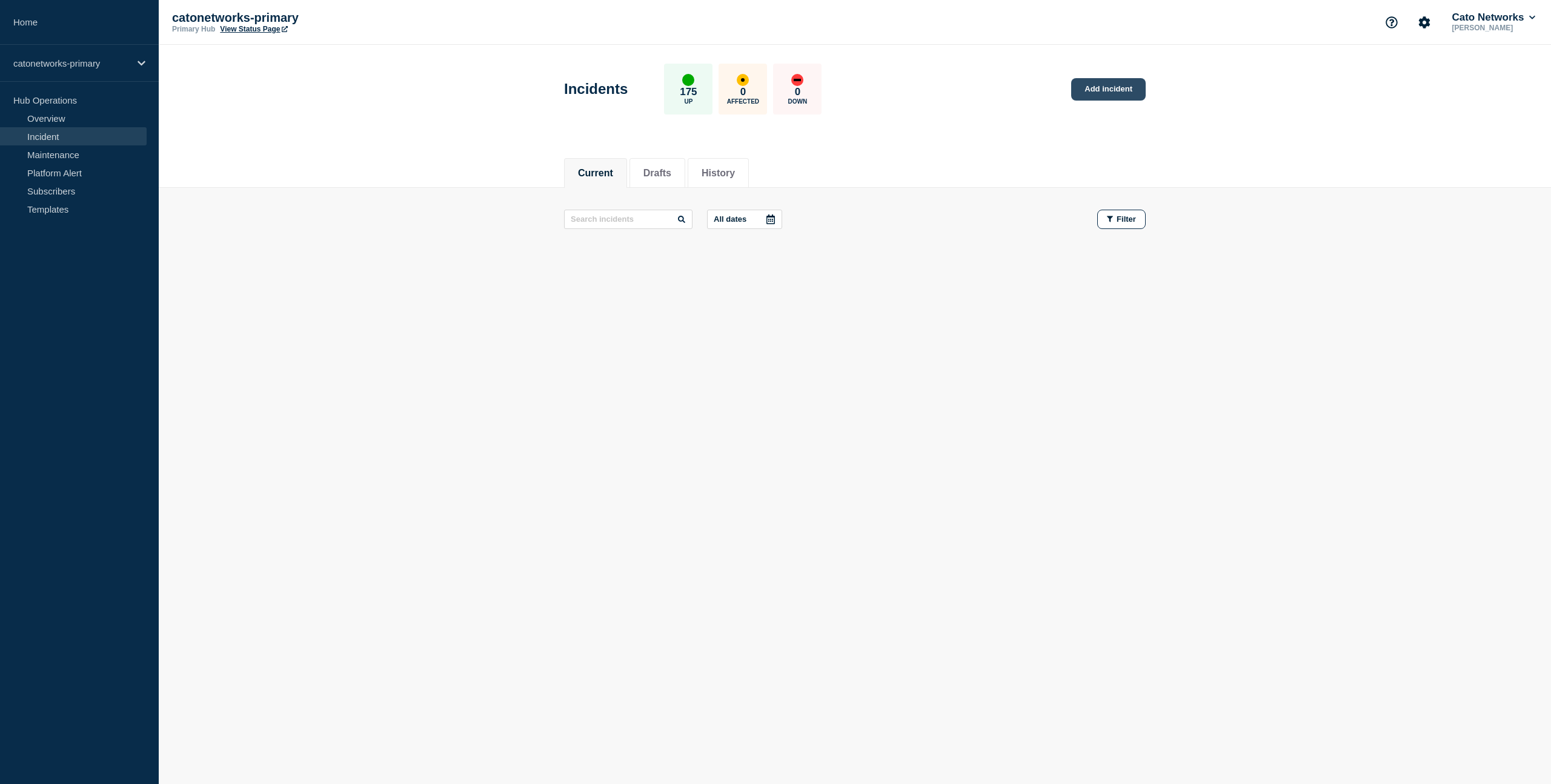
click at [1096, 92] on link "Add incident" at bounding box center [1108, 89] width 74 height 23
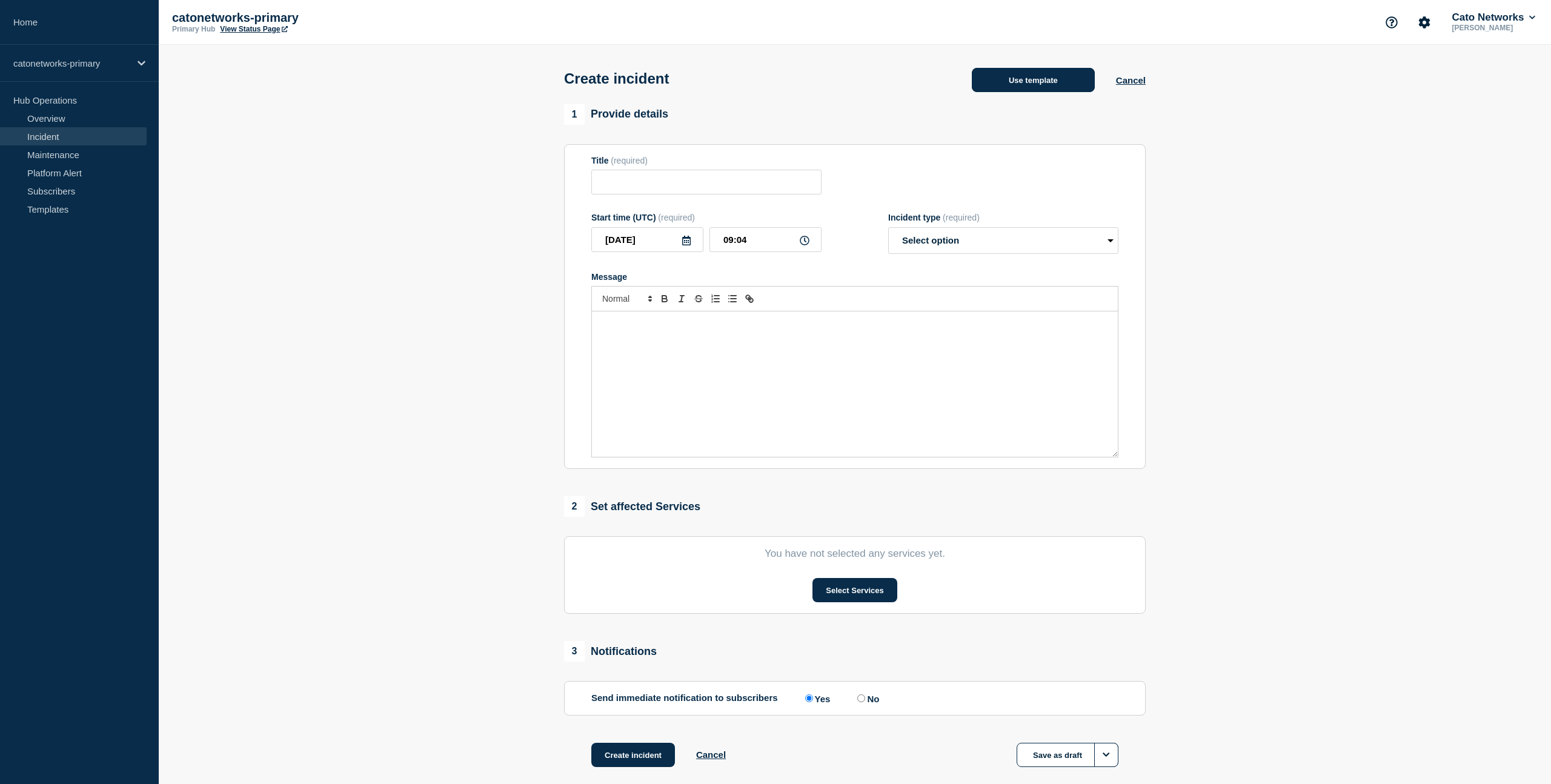
click at [1038, 79] on button "Use template" at bounding box center [1033, 79] width 123 height 24
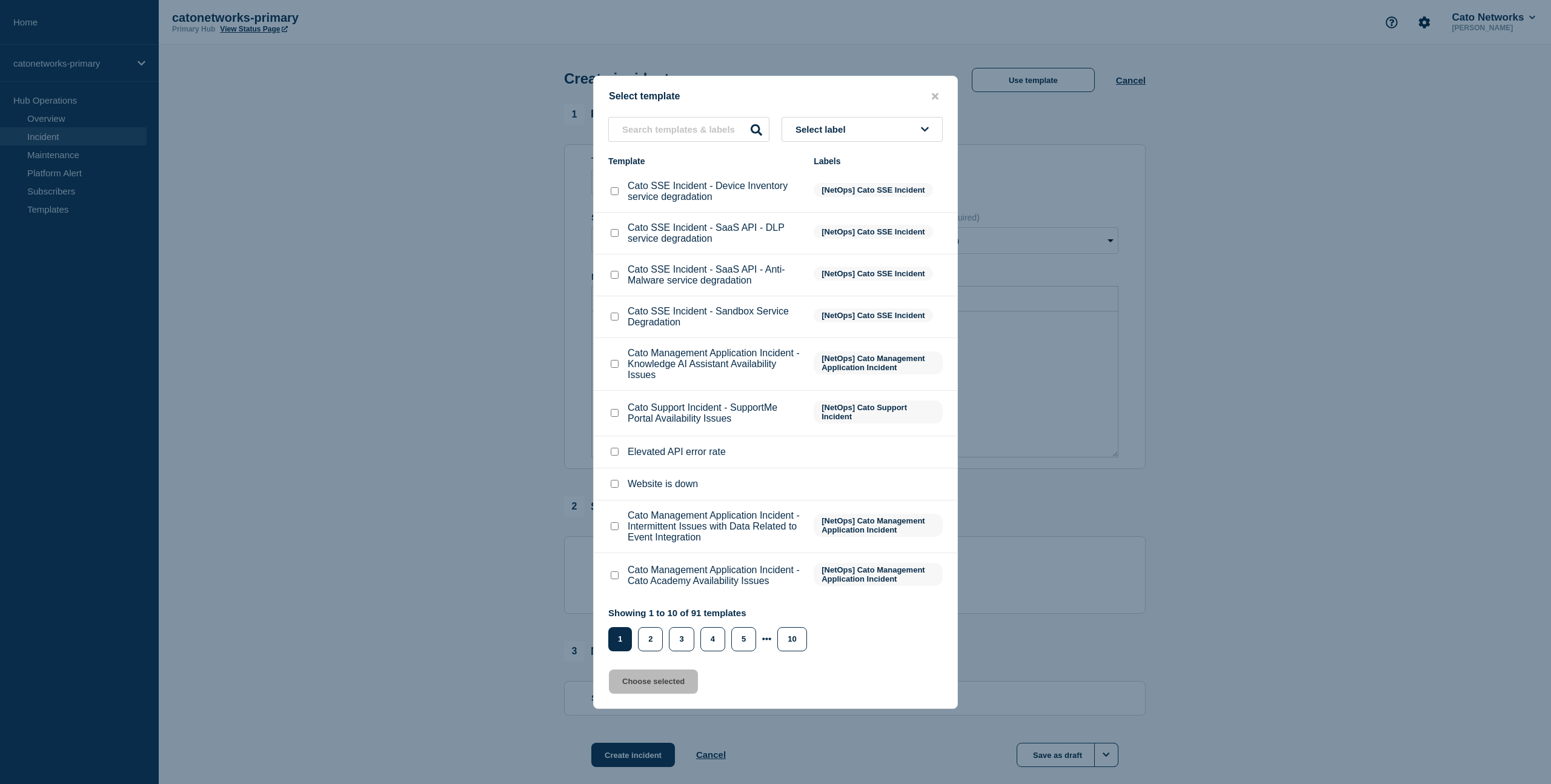
click at [835, 124] on span "Select label" at bounding box center [823, 129] width 55 height 10
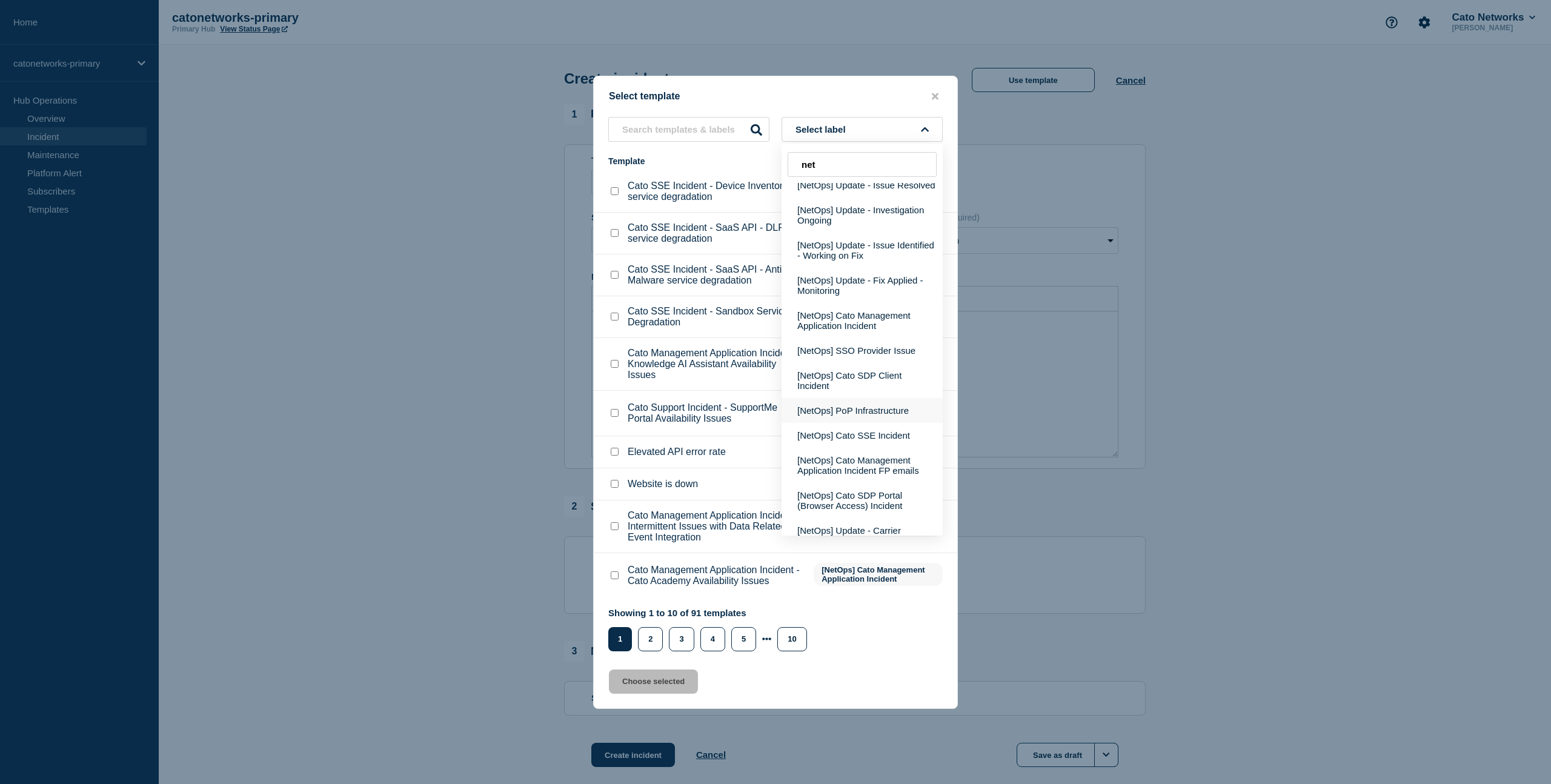
scroll to position [52, 0]
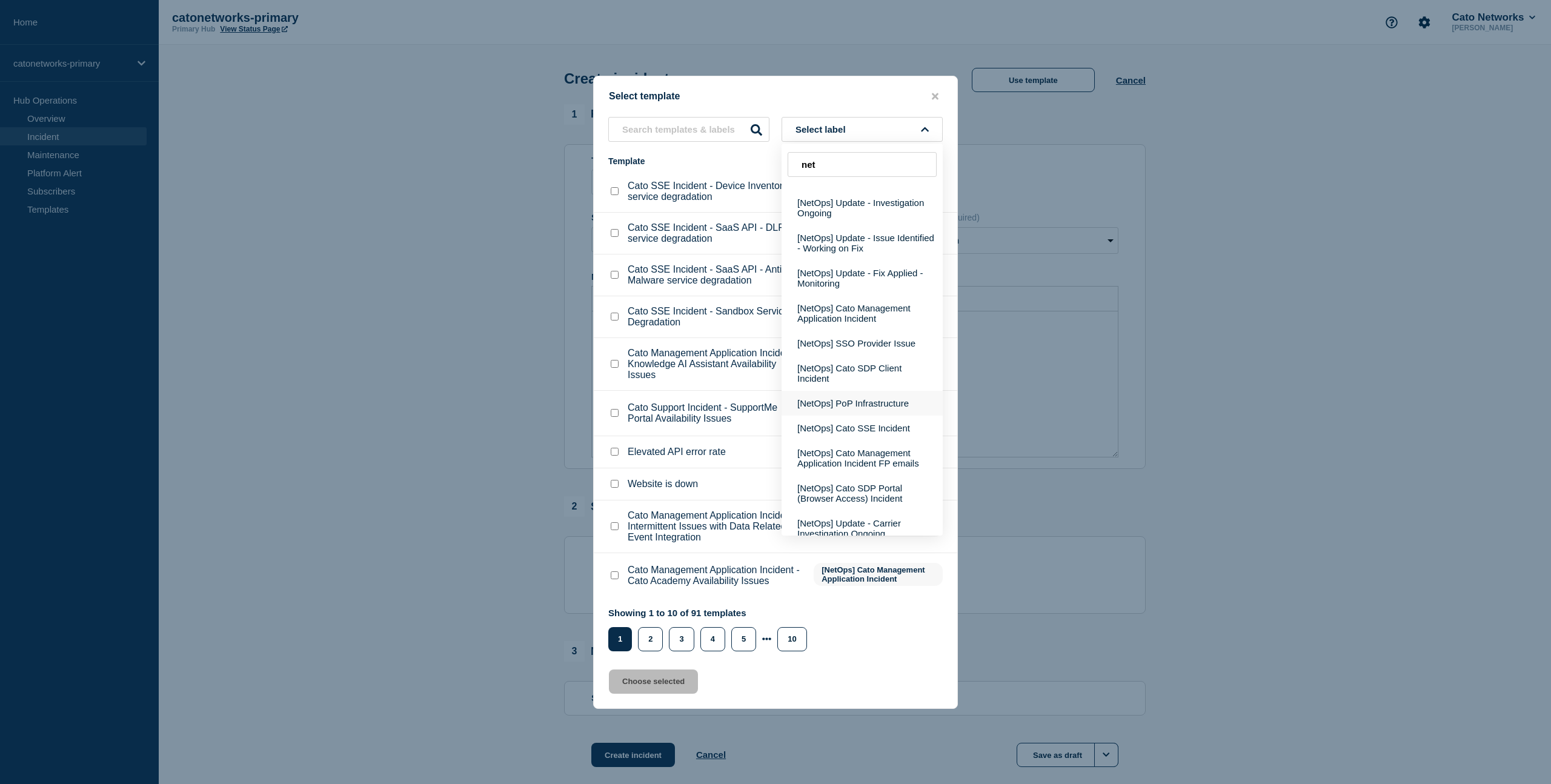
type input "net"
click at [845, 409] on button "[NetOps] PoP Infrastructure" at bounding box center [862, 403] width 162 height 25
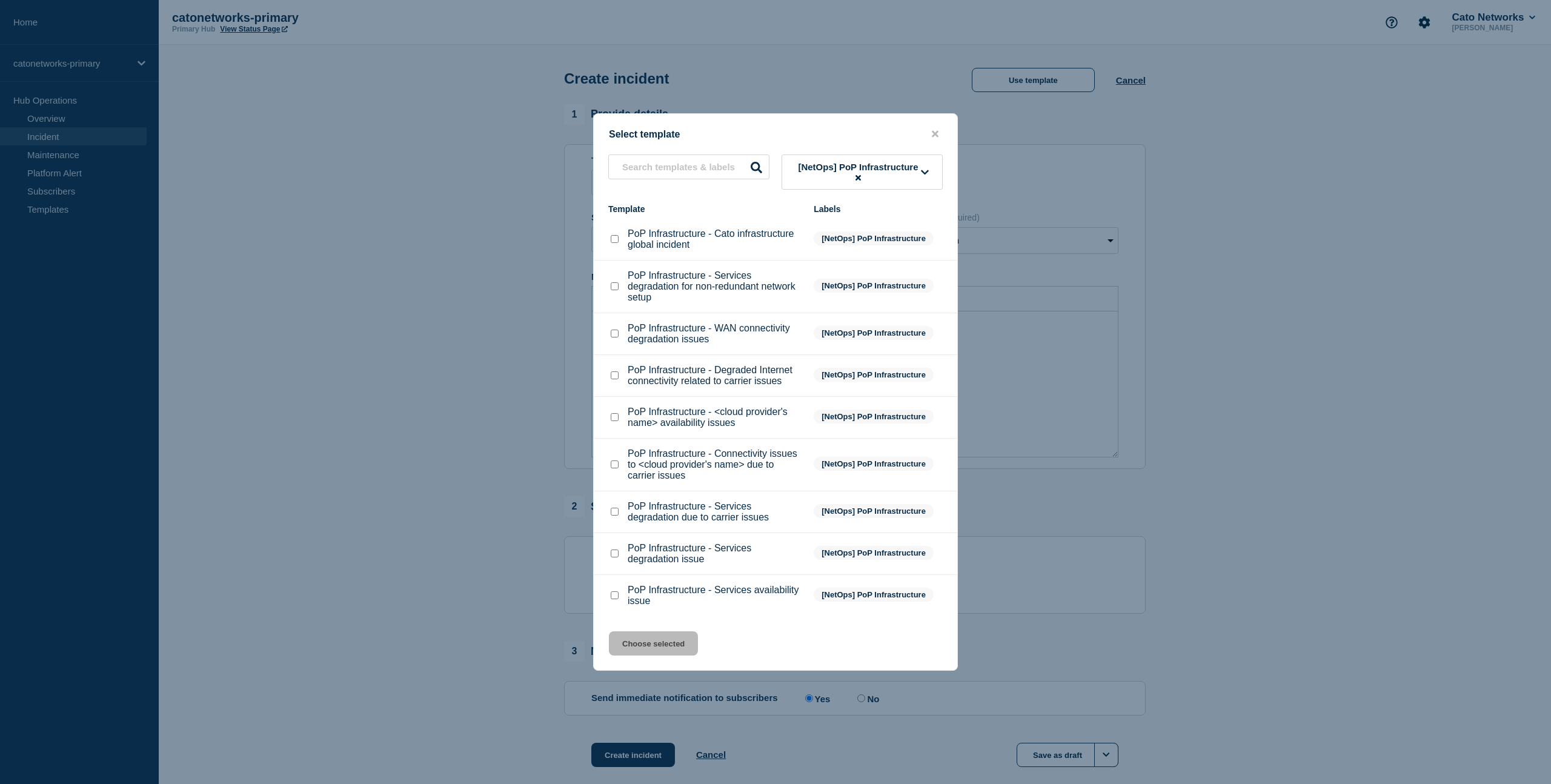
click at [615, 557] on input "PoP Infrastructure - Services degradation issue checkbox" at bounding box center [614, 553] width 8 height 8
checkbox input "true"
drag, startPoint x: 711, startPoint y: 583, endPoint x: 632, endPoint y: 570, distance: 80.1
click at [628, 564] on p "PoP Infrastructure - Services degradation issue" at bounding box center [714, 553] width 174 height 22
click at [674, 655] on button "Choose selected" at bounding box center [653, 643] width 89 height 24
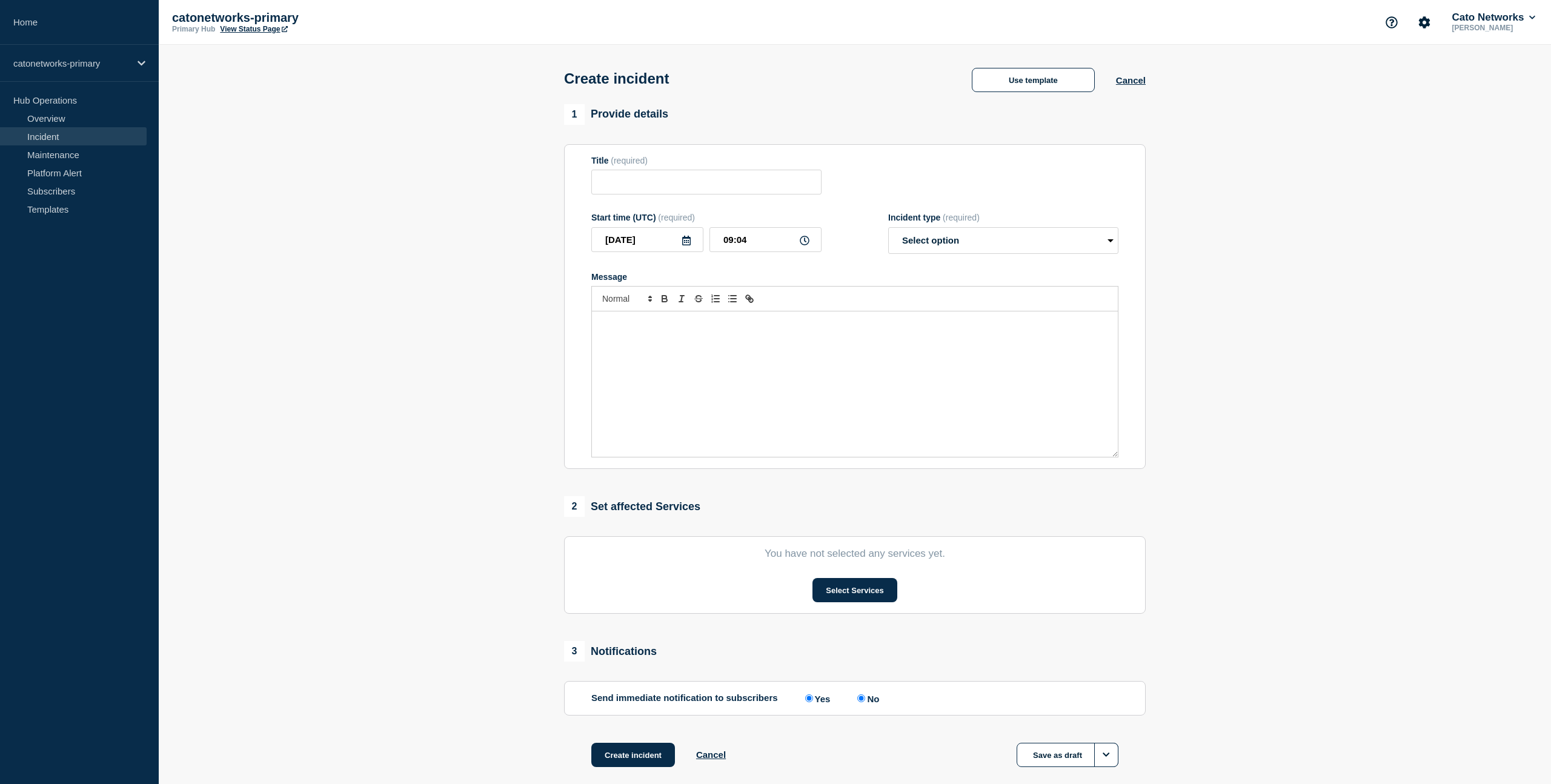
type input "PoP Infrastructure - Services degradation issue"
select select "investigating"
radio input "false"
radio input "true"
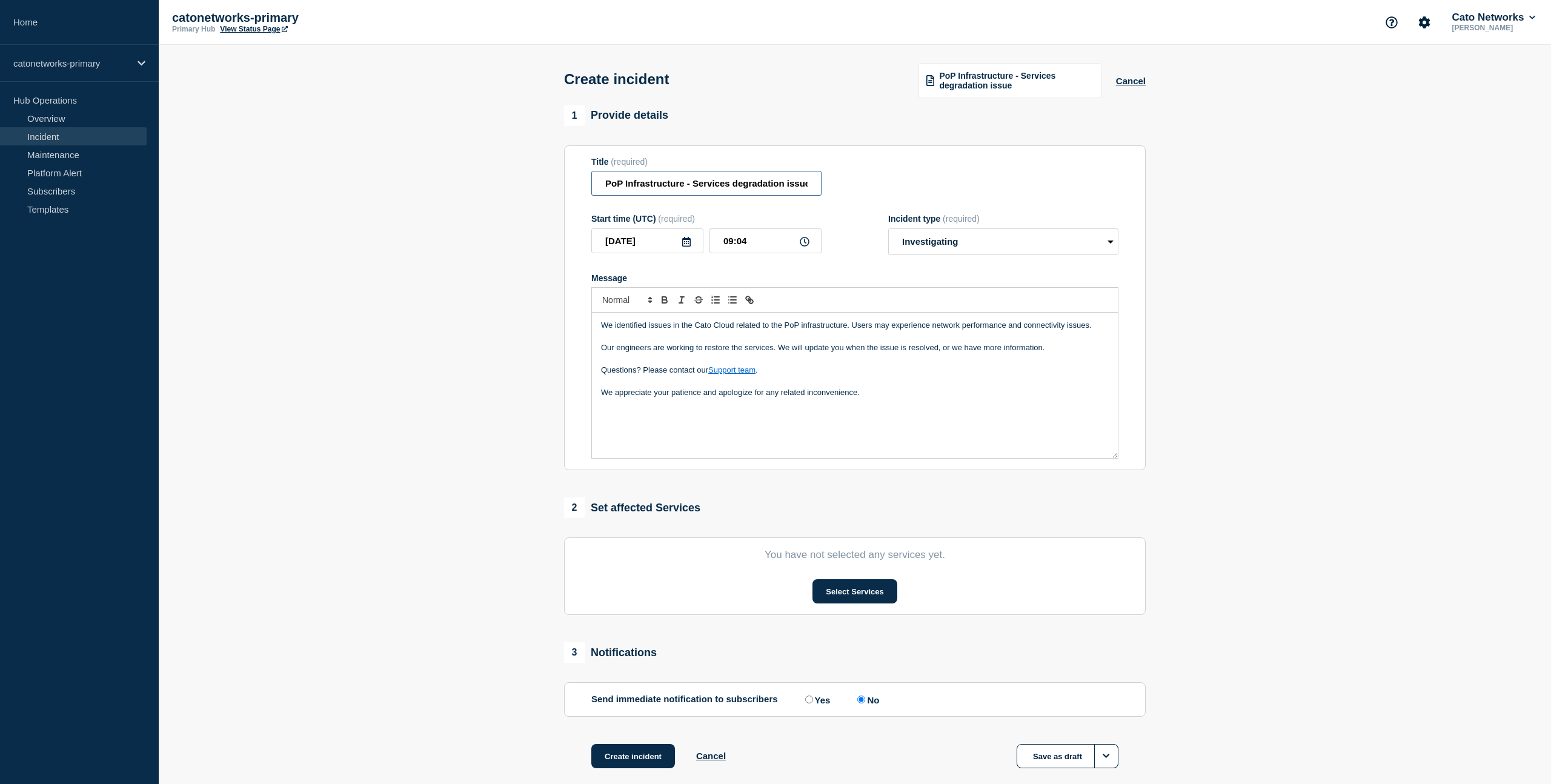
drag, startPoint x: 602, startPoint y: 186, endPoint x: 808, endPoint y: 187, distance: 206.0
click at [815, 185] on input "PoP Infrastructure - Services degradation issue" at bounding box center [706, 183] width 230 height 25
drag, startPoint x: 852, startPoint y: 389, endPoint x: 883, endPoint y: 397, distance: 32.0
click at [853, 386] on p "Message" at bounding box center [855, 380] width 508 height 11
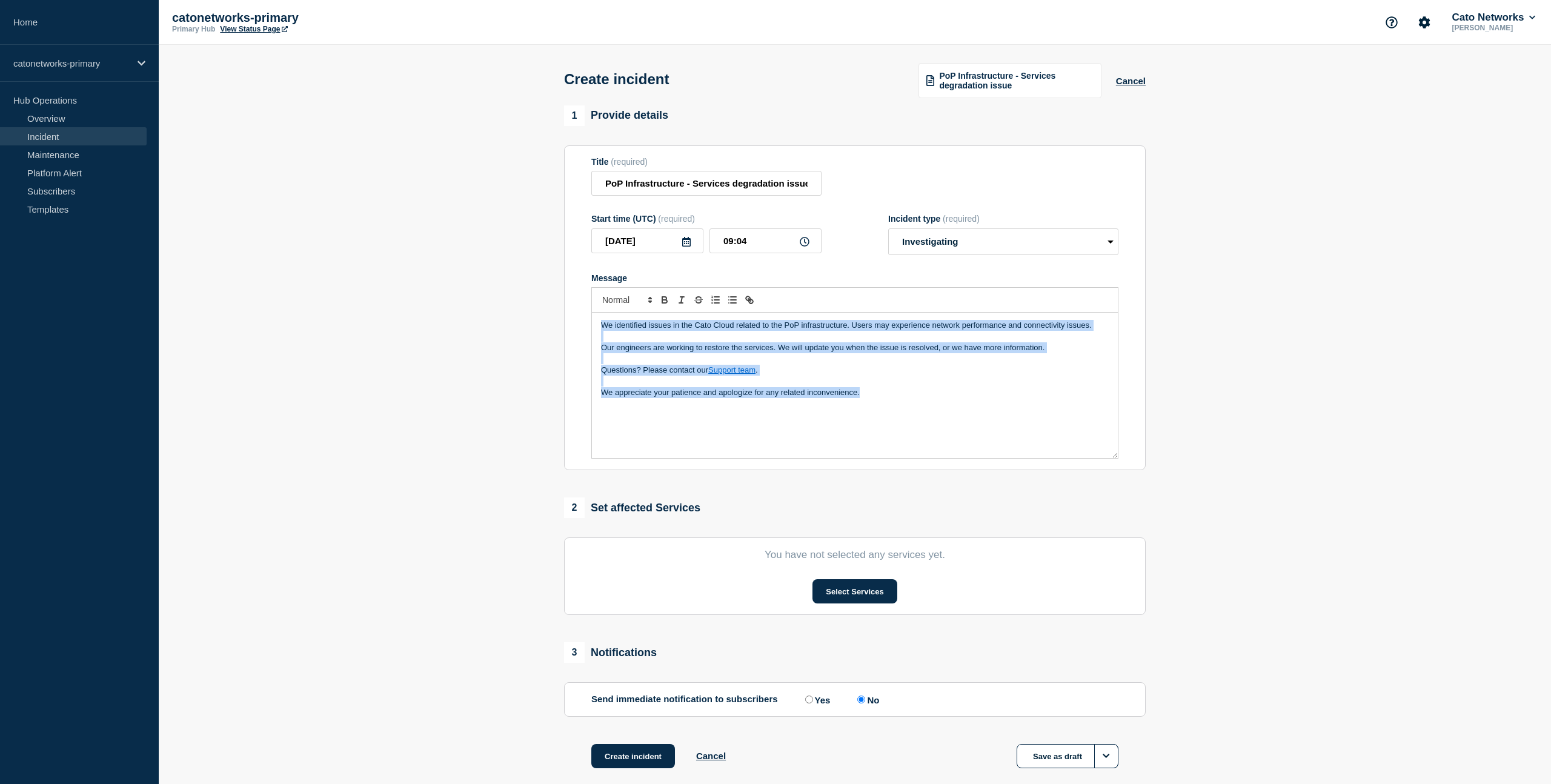
drag, startPoint x: 877, startPoint y: 403, endPoint x: 607, endPoint y: 344, distance: 276.4
click at [586, 335] on section "Title (required) PoP Infrastructure - Services degradation issue Start time (UT…" at bounding box center [854, 308] width 581 height 325
copy div "We identified issues in the Cato Cloud related to the PoP infrastructure. Users…"
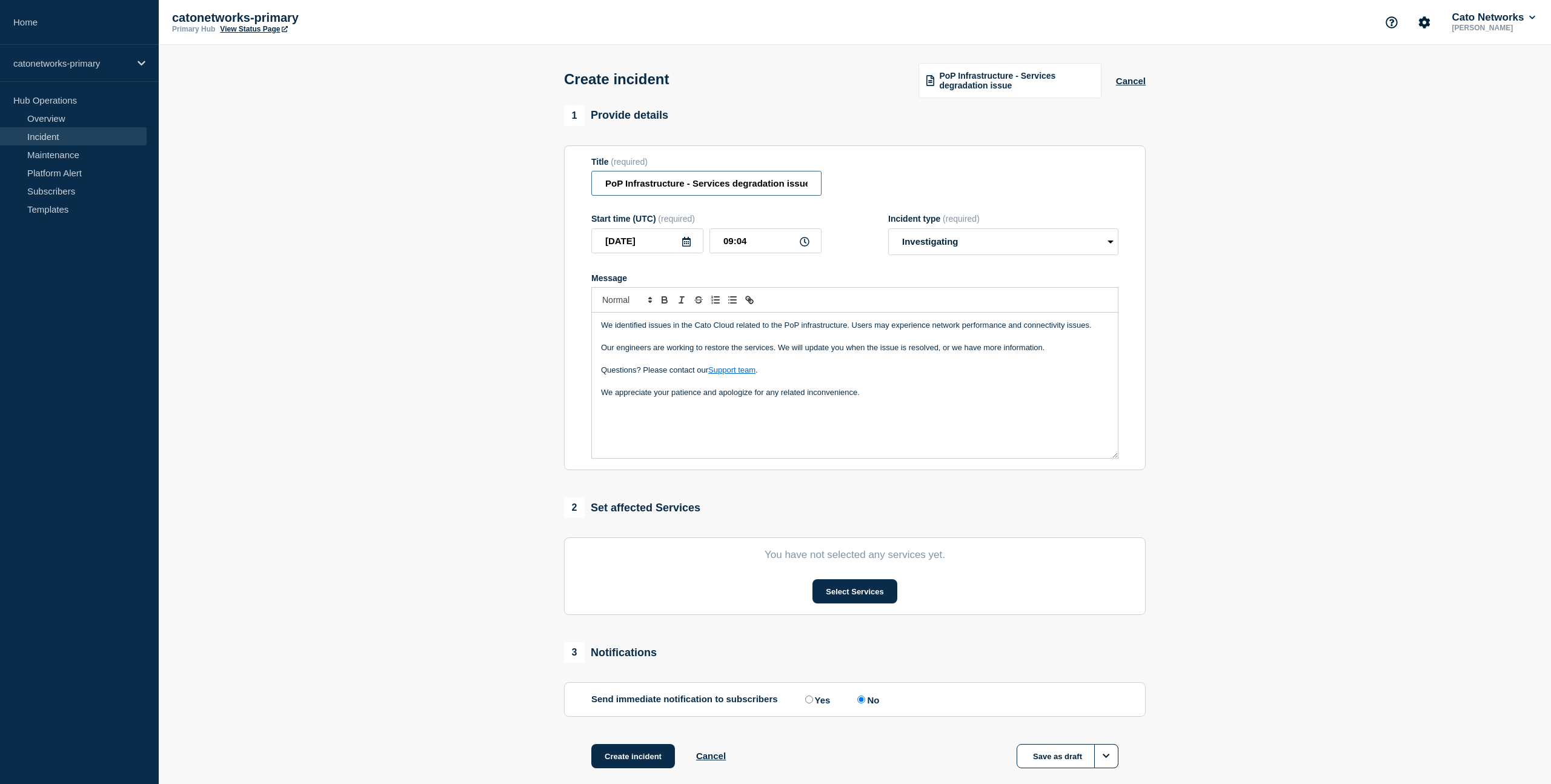
drag, startPoint x: 604, startPoint y: 190, endPoint x: 842, endPoint y: 191, distance: 238.0
click at [890, 191] on div "Title (required) PoP Infrastructure - Services degradation issue" at bounding box center [855, 177] width 527 height 39
